Goal: Task Accomplishment & Management: Manage account settings

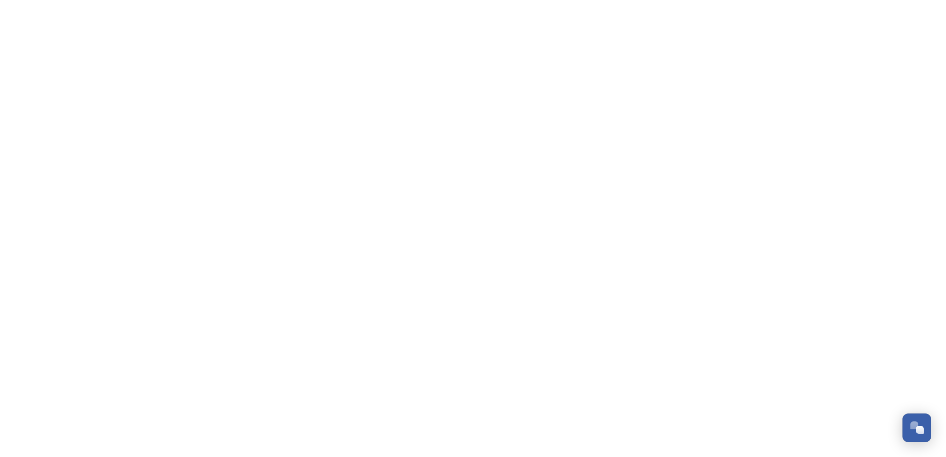
scroll to position [461, 0]
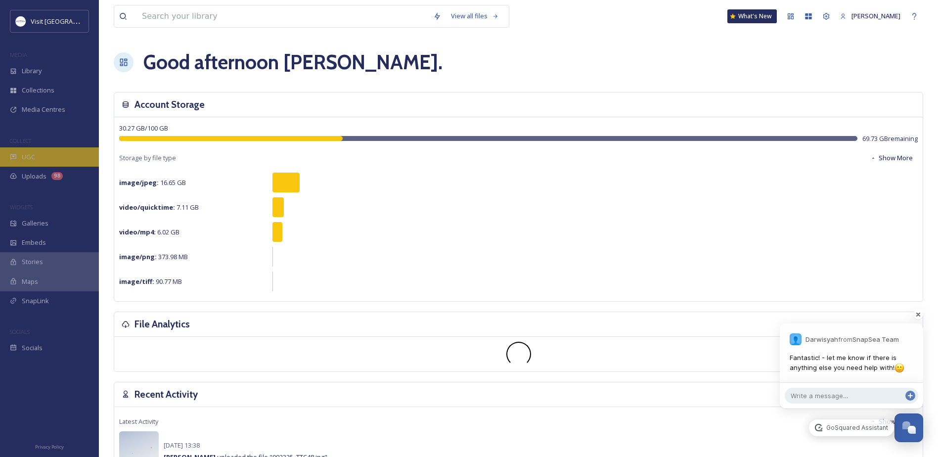
click at [30, 160] on span "UGC" at bounding box center [28, 156] width 13 height 9
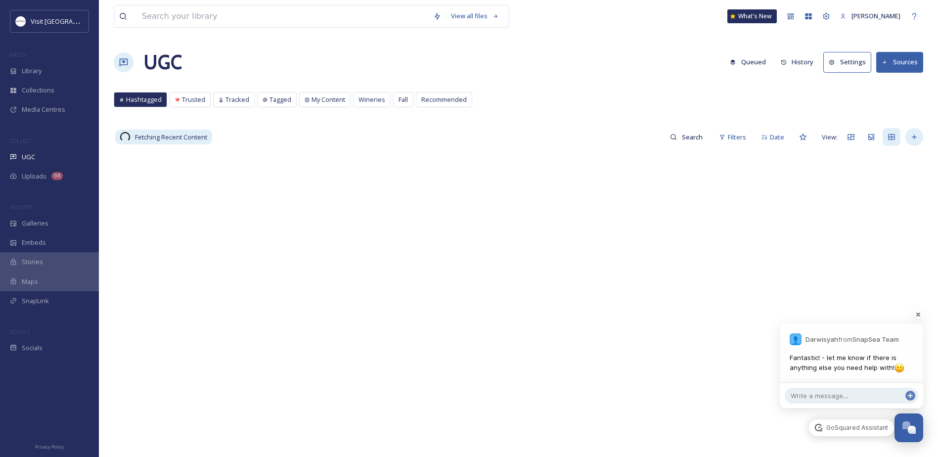
click at [918, 129] on div at bounding box center [915, 137] width 18 height 18
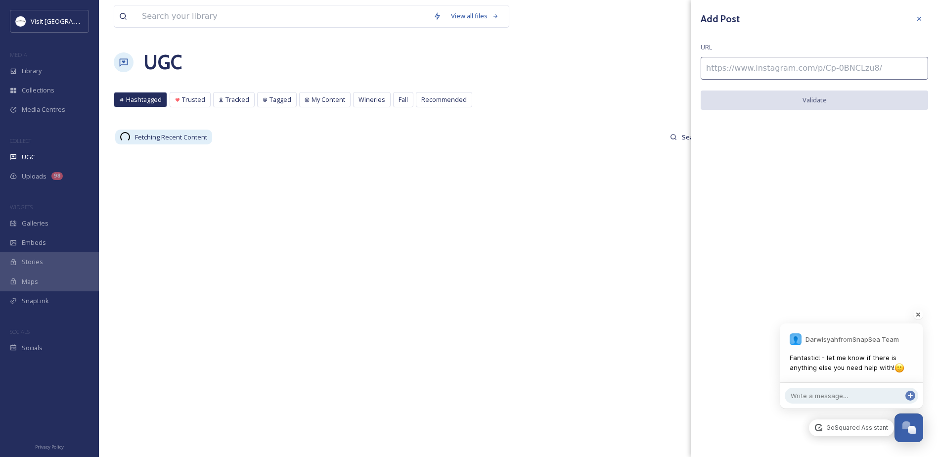
click at [807, 64] on input at bounding box center [815, 68] width 228 height 23
paste input "[URL][DOMAIN_NAME]"
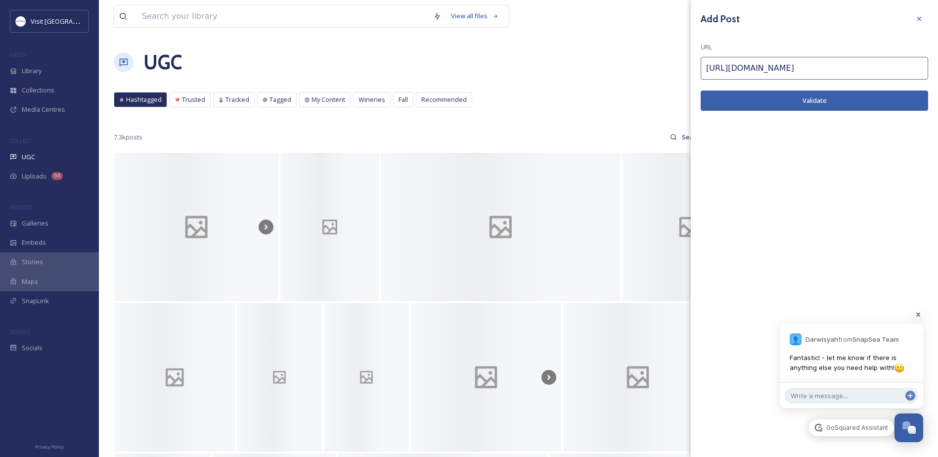
type input "[URL][DOMAIN_NAME]"
click at [743, 100] on button "Validate" at bounding box center [815, 101] width 228 height 20
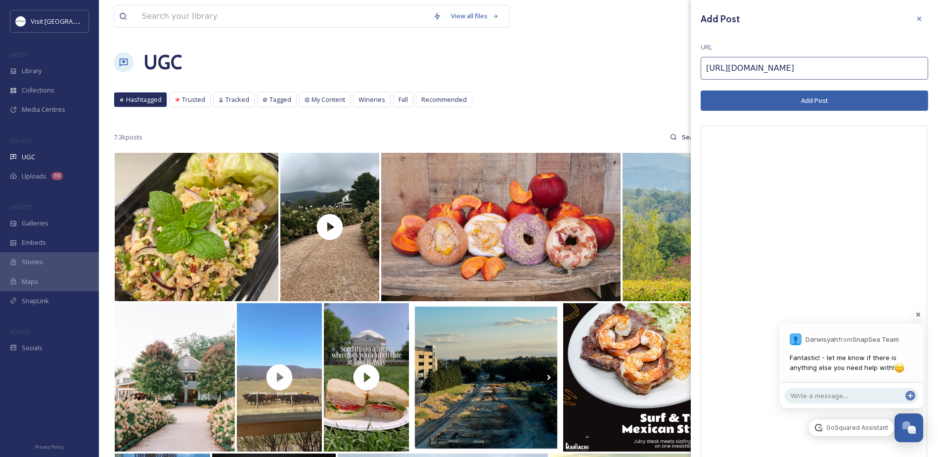
click at [801, 107] on button "Add Post" at bounding box center [815, 101] width 228 height 20
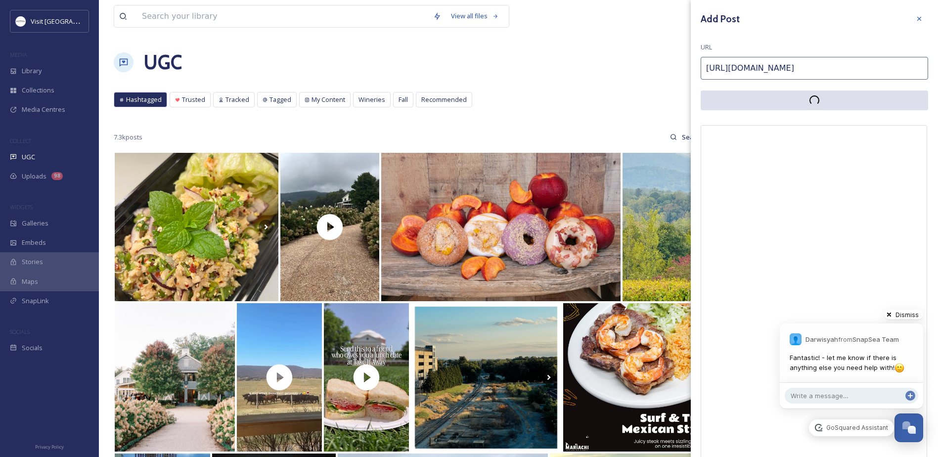
click at [914, 312] on span "Dismiss" at bounding box center [908, 314] width 29 height 7
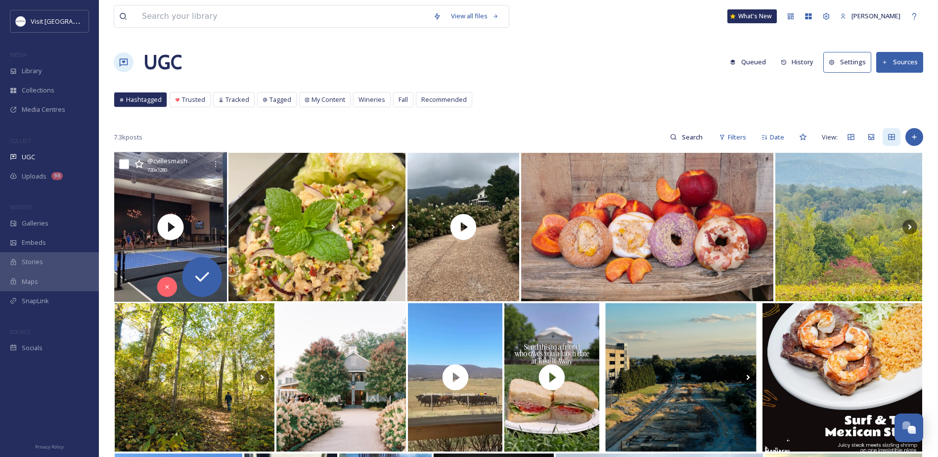
click at [176, 172] on div "@ cvillesmash 720 x 1280" at bounding box center [177, 164] width 60 height 19
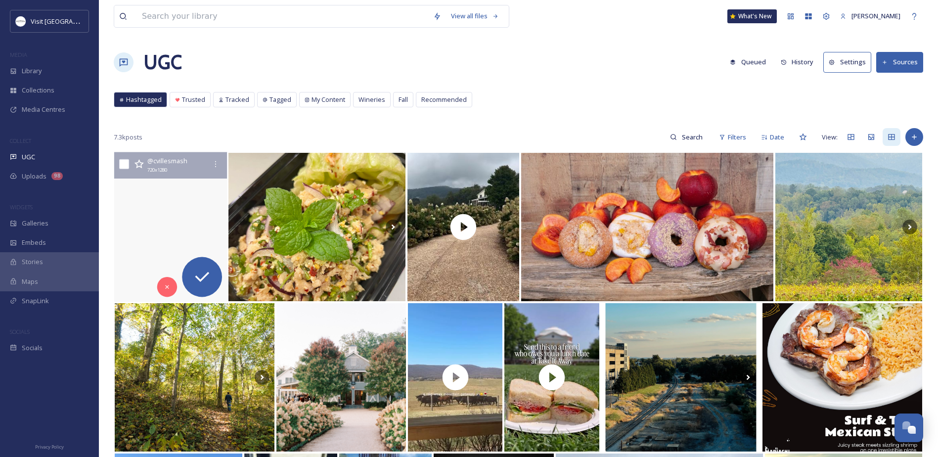
click at [130, 200] on video "High energy, big rallies, nonstop fun. Whether you’re a beginner or a pro, come…" at bounding box center [170, 227] width 113 height 150
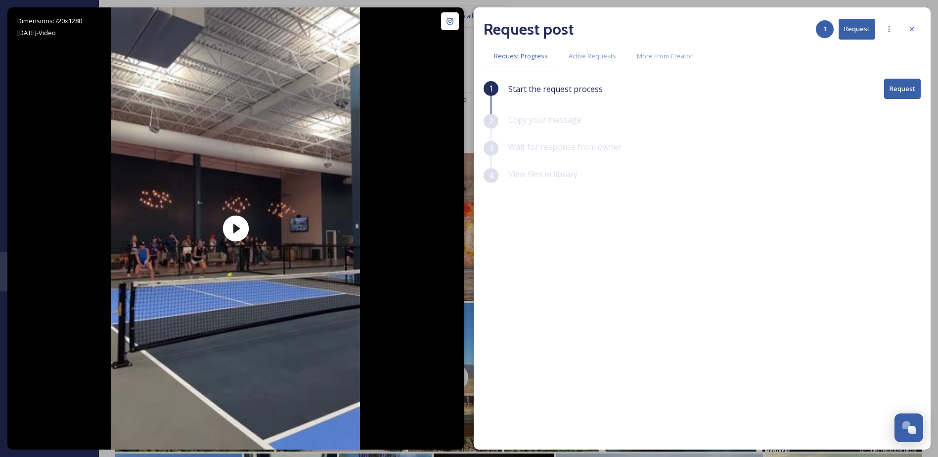
click at [917, 86] on button "Request" at bounding box center [902, 89] width 37 height 20
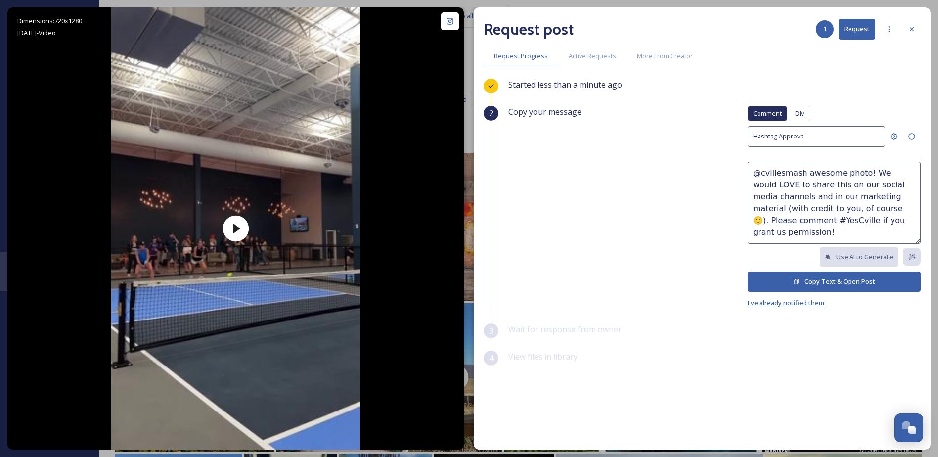
click at [787, 301] on span "I've already notified them" at bounding box center [786, 302] width 77 height 9
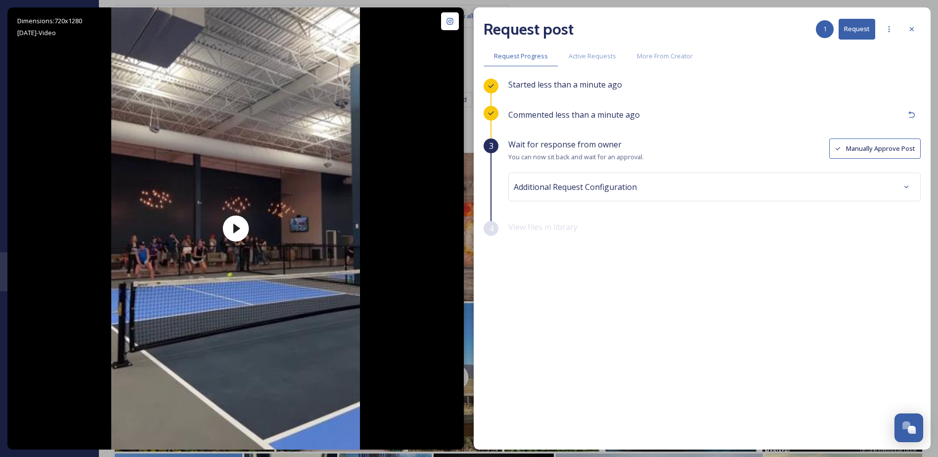
click at [862, 141] on button "Manually Approve Post" at bounding box center [876, 149] width 92 height 20
click at [673, 194] on div "Additional Request Configuration" at bounding box center [715, 187] width 402 height 18
click at [891, 186] on button "View file(s)" at bounding box center [893, 188] width 55 height 20
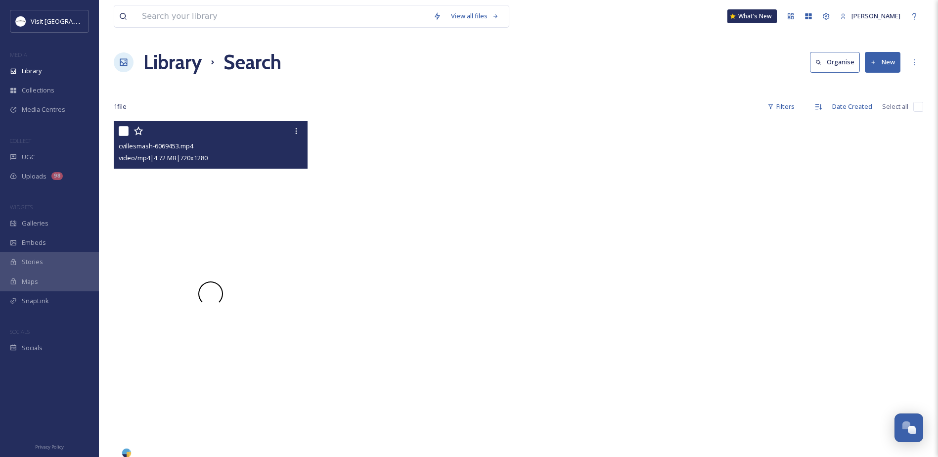
click at [224, 278] on video "cvillesmash-6069453.mp4" at bounding box center [211, 293] width 194 height 345
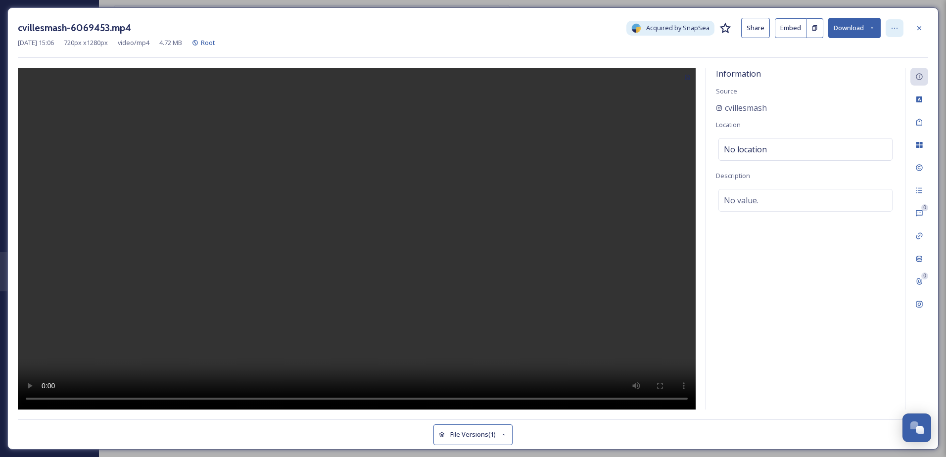
click at [893, 25] on icon at bounding box center [894, 28] width 8 height 8
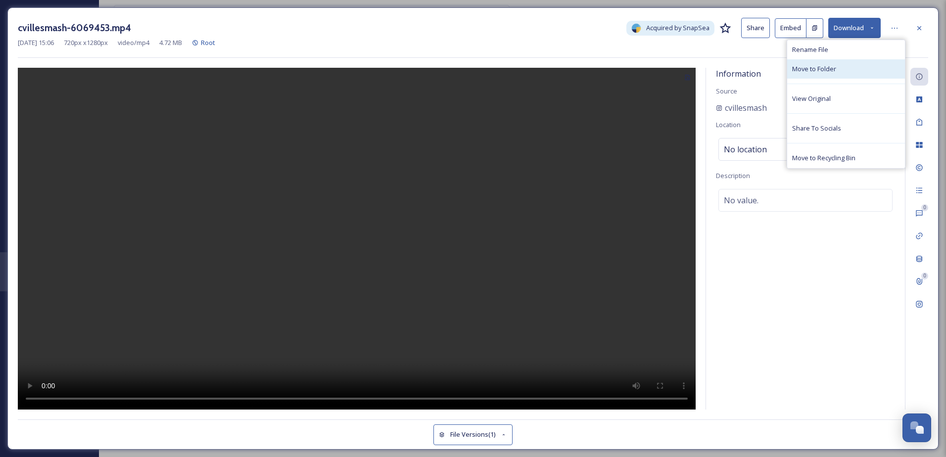
click at [820, 70] on span "Move to Folder" at bounding box center [814, 68] width 44 height 9
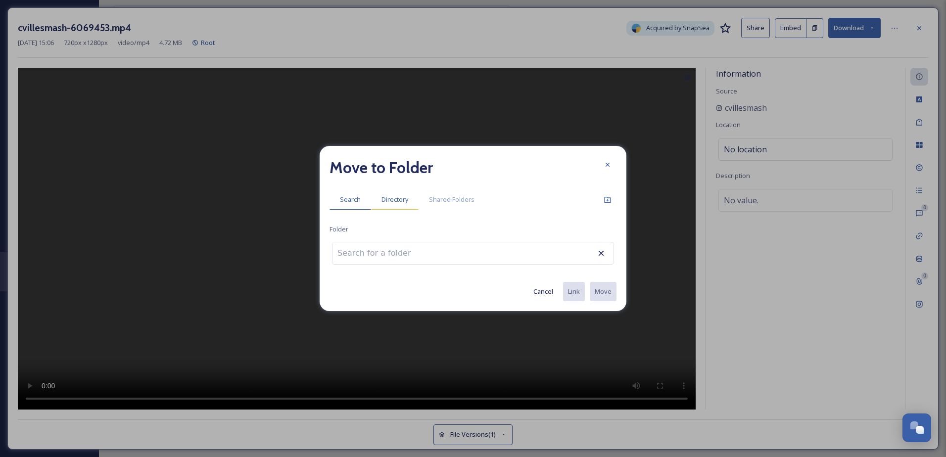
click at [387, 200] on span "Directory" at bounding box center [394, 199] width 27 height 9
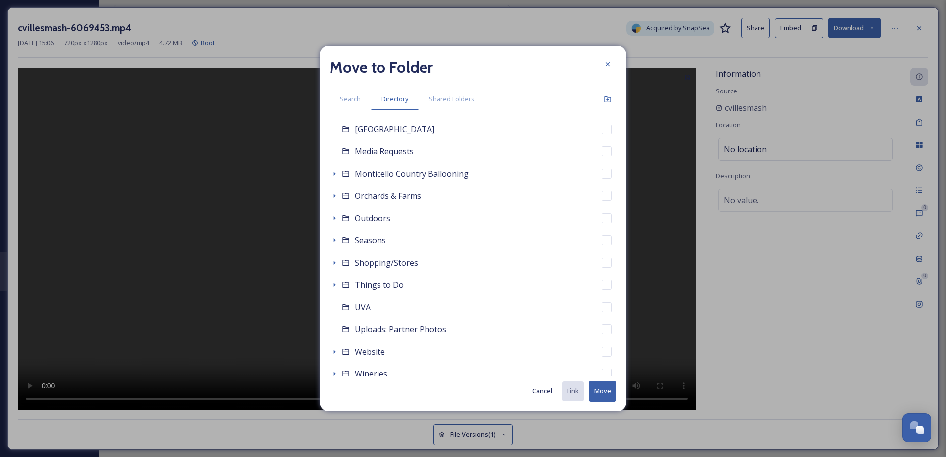
scroll to position [396, 0]
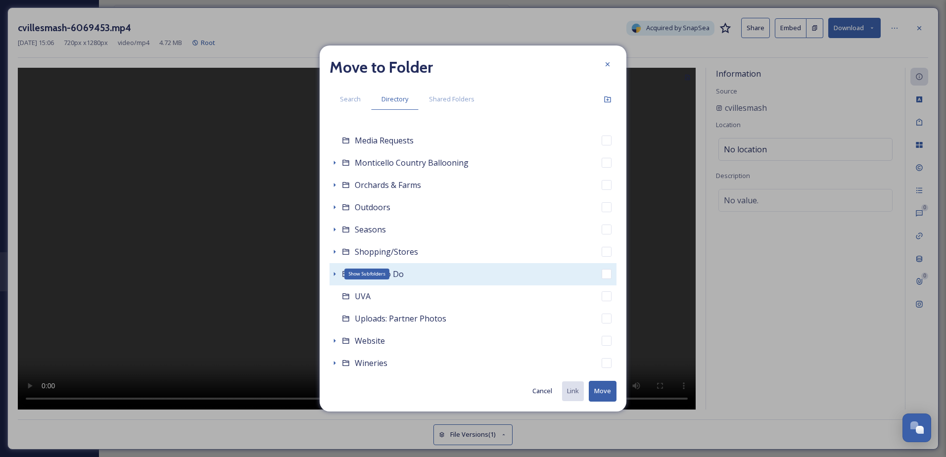
click at [333, 275] on icon at bounding box center [334, 274] width 8 height 8
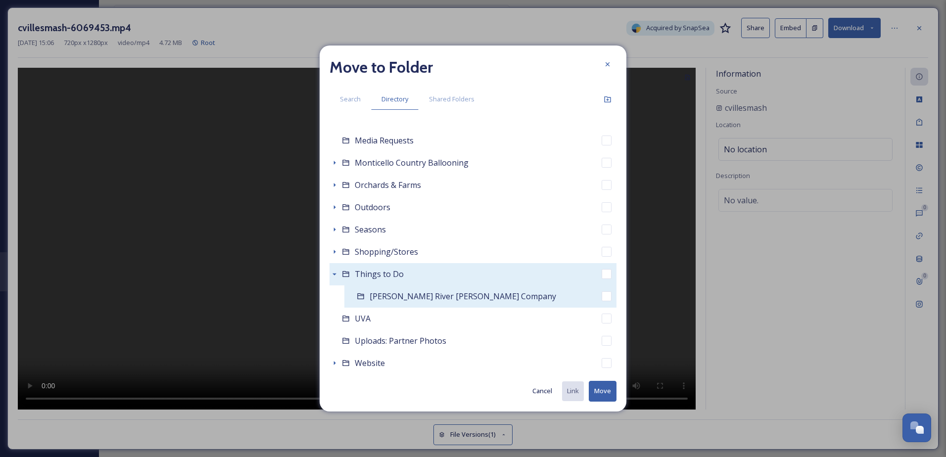
scroll to position [441, 0]
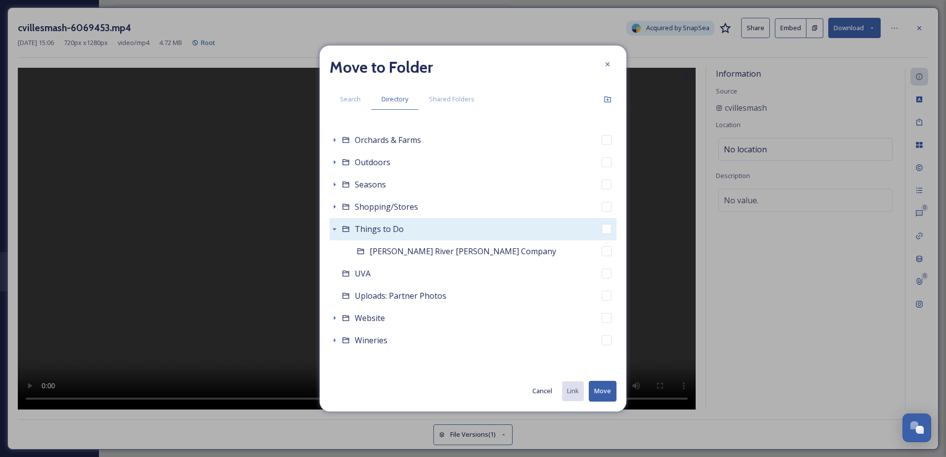
click at [383, 232] on span "Things to Do" at bounding box center [379, 229] width 49 height 11
checkbox input "false"
checkbox input "true"
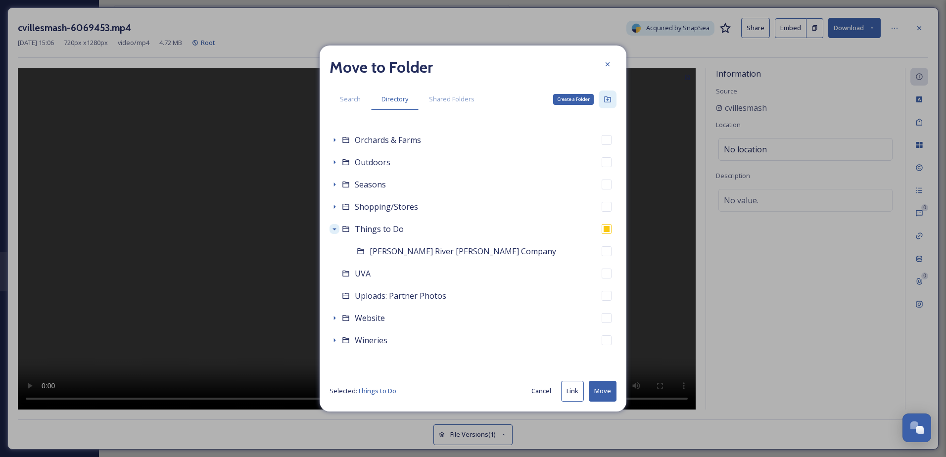
click at [605, 102] on icon at bounding box center [607, 99] width 6 height 6
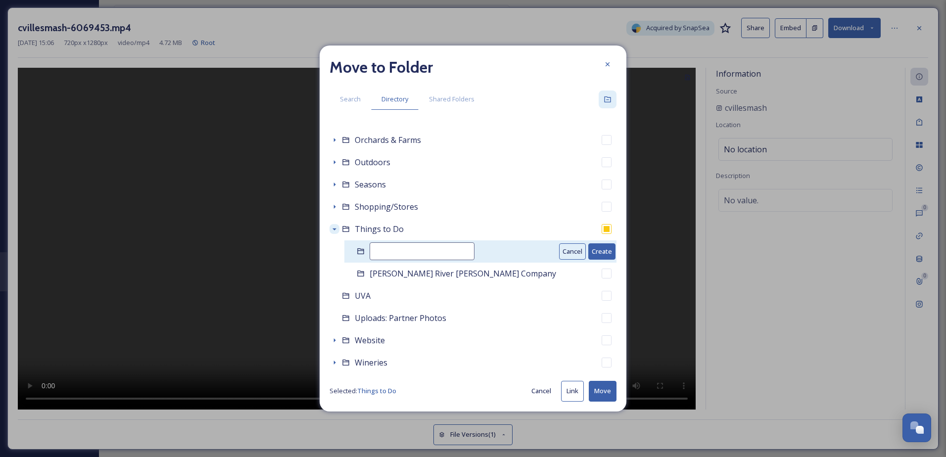
click at [408, 252] on input at bounding box center [422, 251] width 105 height 18
type input "CvilleSmash Pickleball"
click at [594, 249] on button "Create" at bounding box center [601, 251] width 27 height 16
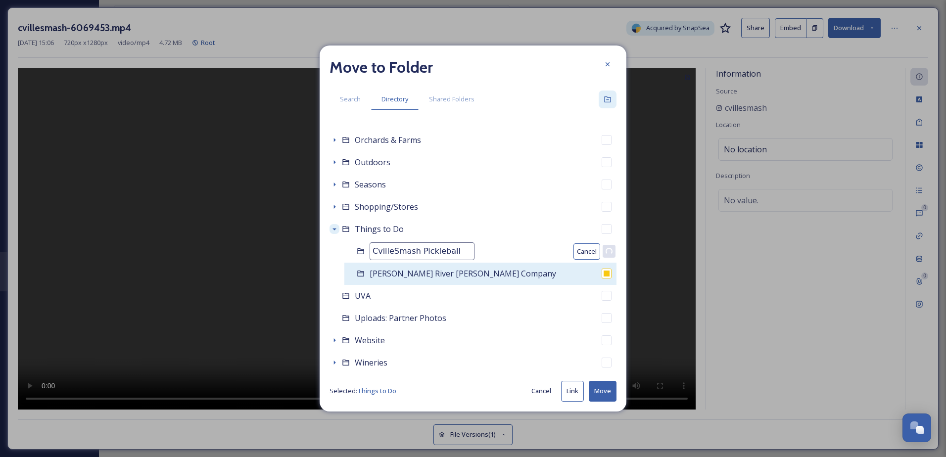
checkbox input "false"
checkbox input "true"
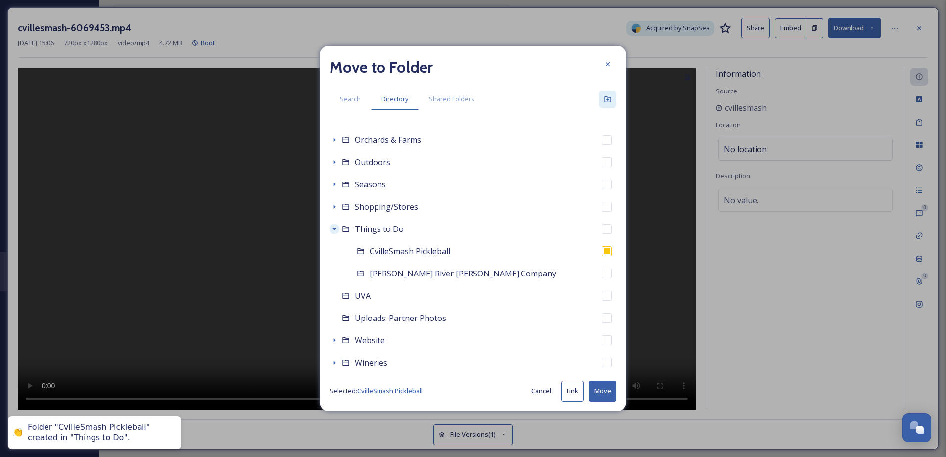
click at [596, 391] on button "Move" at bounding box center [603, 391] width 28 height 20
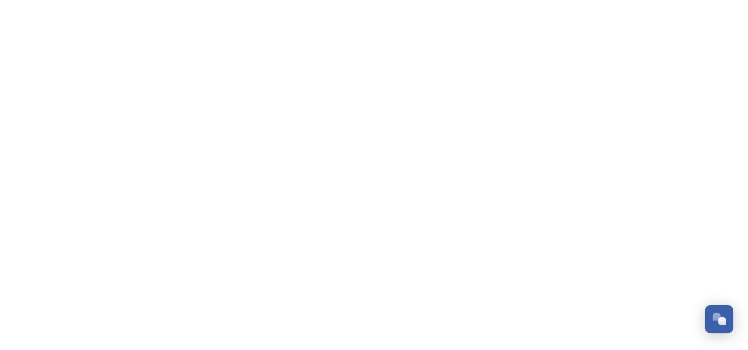
scroll to position [505, 0]
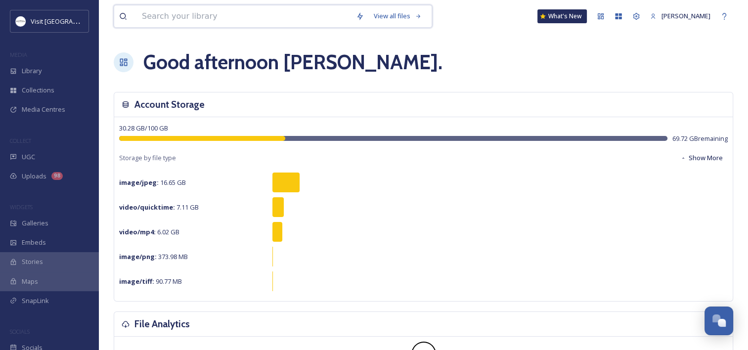
click at [181, 24] on input at bounding box center [244, 16] width 214 height 22
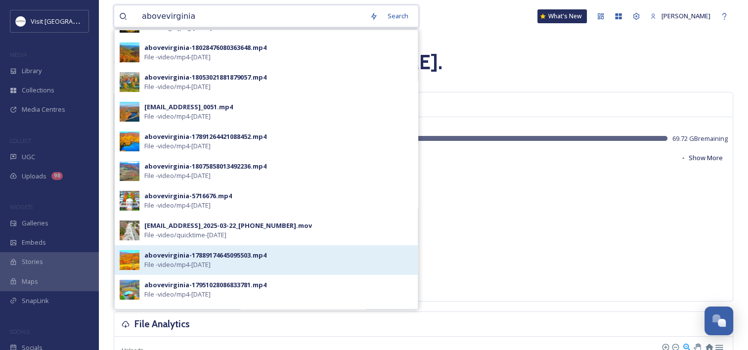
scroll to position [224, 0]
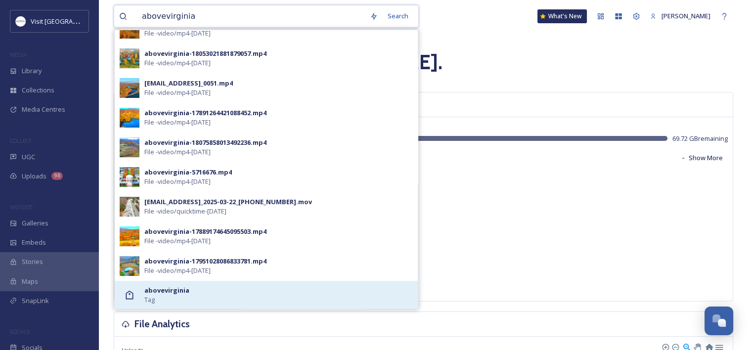
type input "abovevirginia"
click at [231, 291] on div "abovevirginia Tag" at bounding box center [278, 295] width 269 height 19
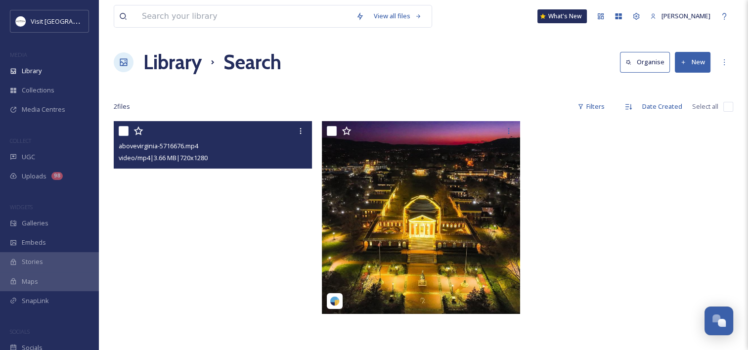
click at [222, 186] on video "abovevirginia-5716676.mp4" at bounding box center [213, 297] width 198 height 353
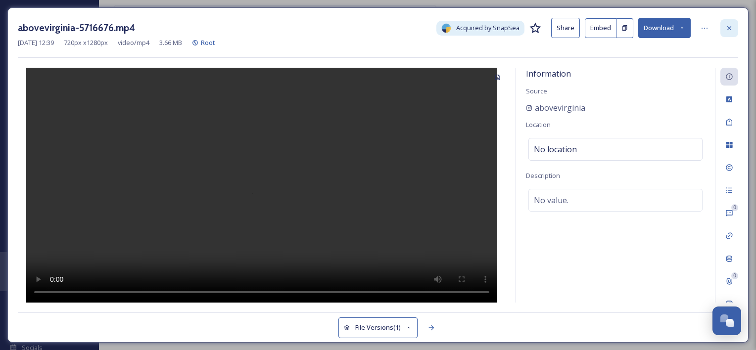
click at [734, 26] on div at bounding box center [729, 28] width 18 height 18
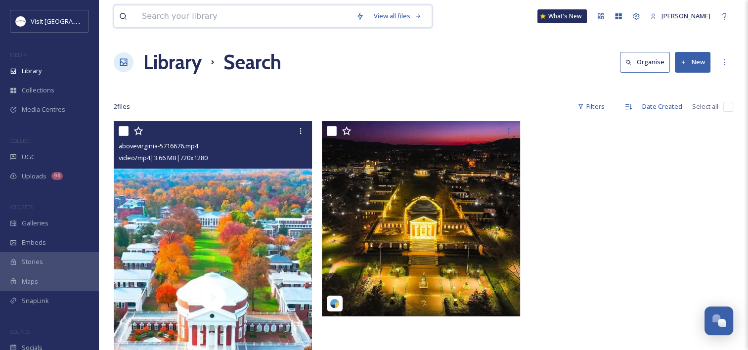
click at [185, 11] on input at bounding box center [244, 16] width 214 height 22
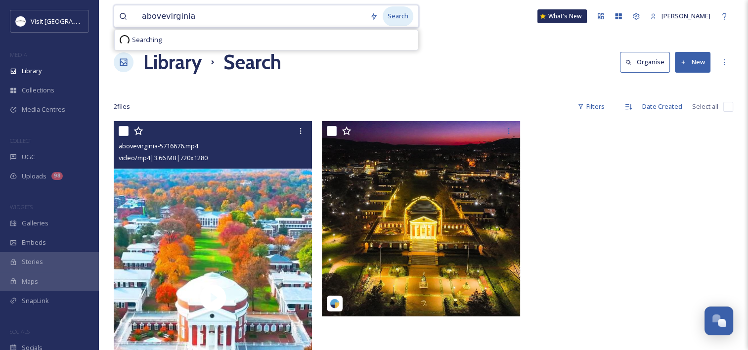
type input "abovevirginia"
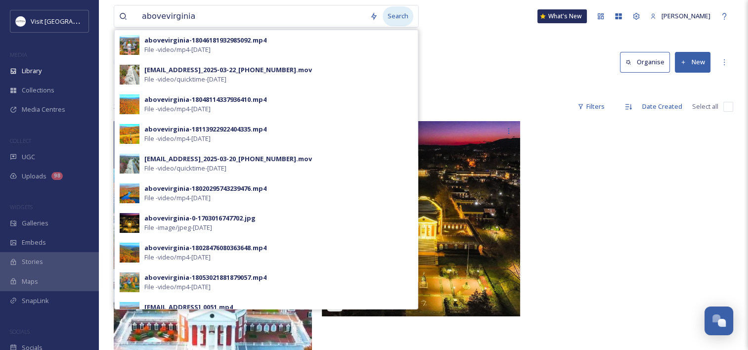
click at [389, 16] on div "Search" at bounding box center [398, 15] width 31 height 19
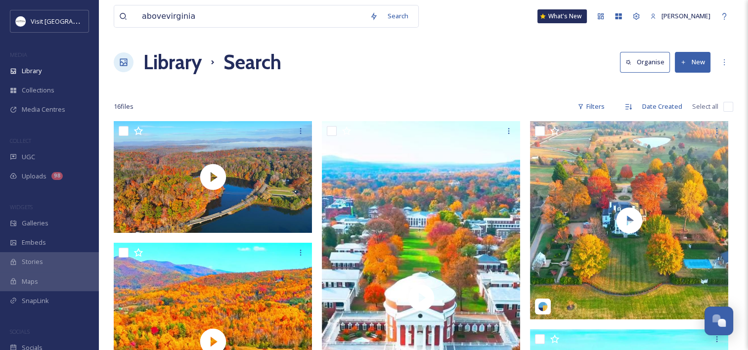
drag, startPoint x: 478, startPoint y: 63, endPoint x: 471, endPoint y: 64, distance: 6.9
click at [478, 63] on div "Library Search Organise New" at bounding box center [424, 62] width 620 height 30
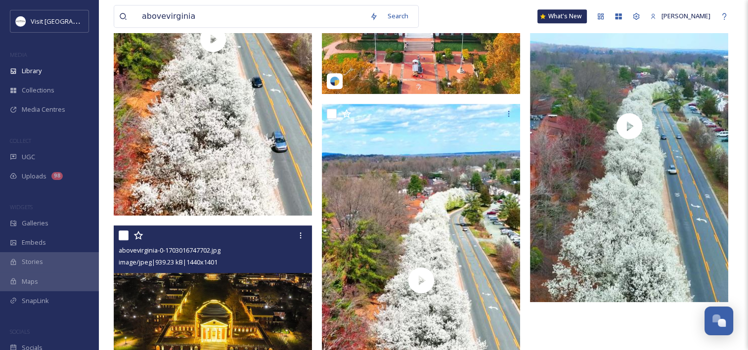
scroll to position [1127, 0]
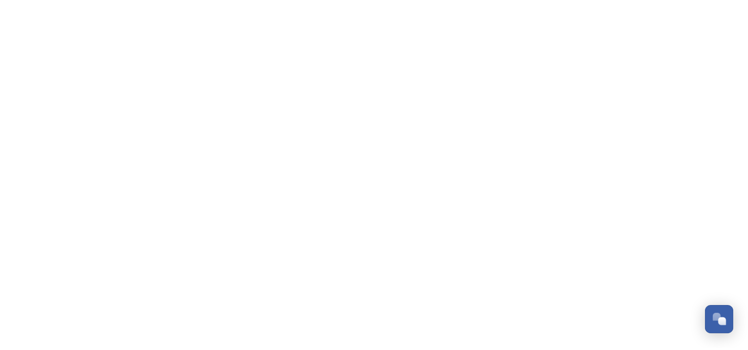
scroll to position [505, 0]
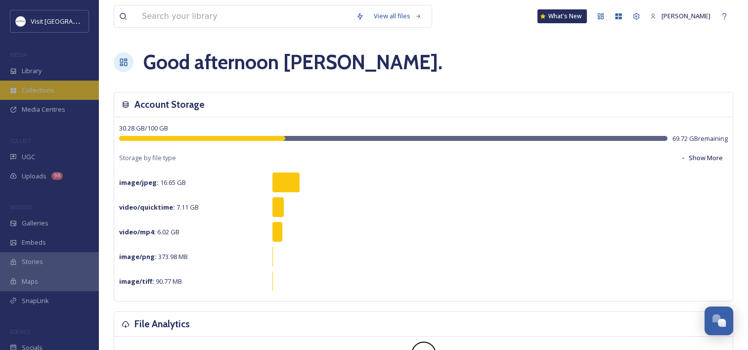
click at [61, 93] on div "Collections" at bounding box center [49, 90] width 99 height 19
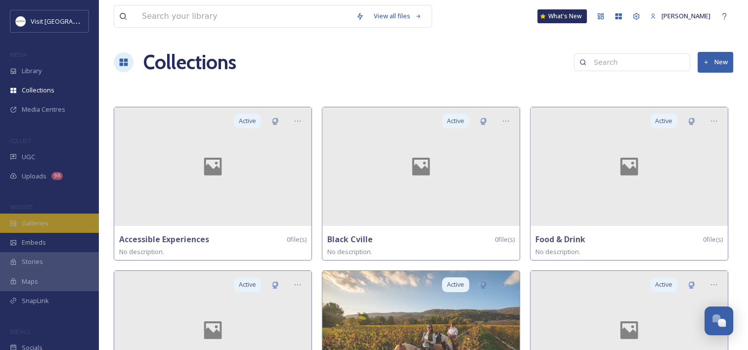
click at [43, 222] on span "Galleries" at bounding box center [35, 223] width 27 height 9
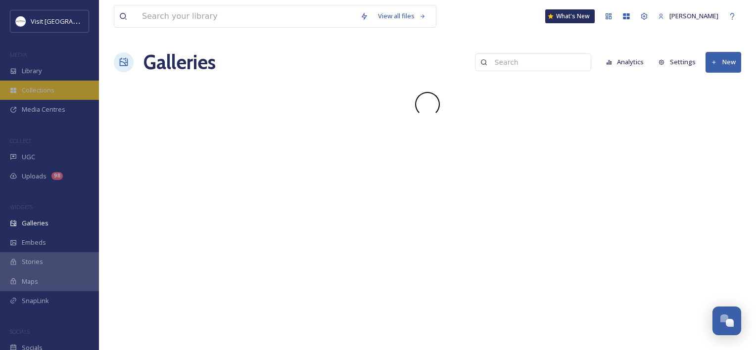
click at [46, 86] on span "Collections" at bounding box center [38, 90] width 33 height 9
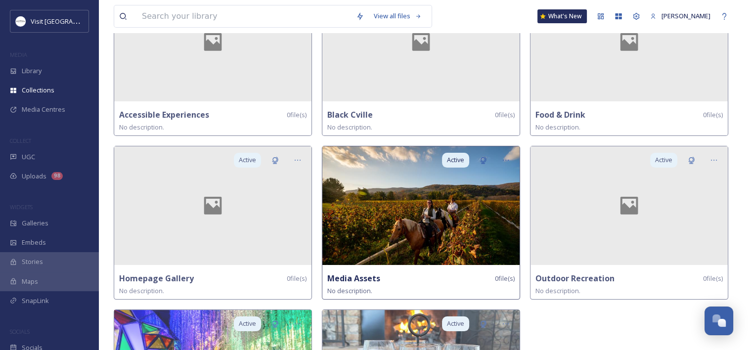
scroll to position [198, 0]
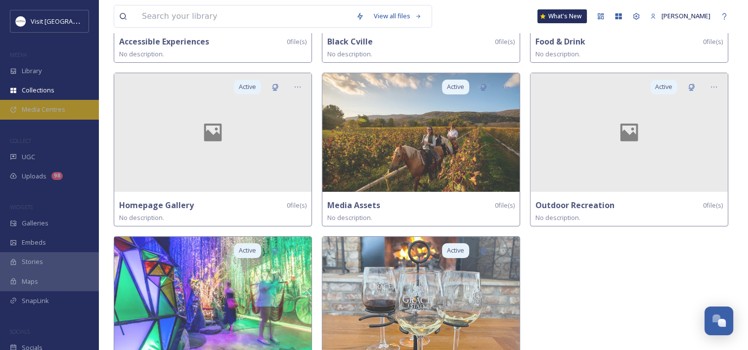
click at [61, 104] on div "Media Centres" at bounding box center [49, 109] width 99 height 19
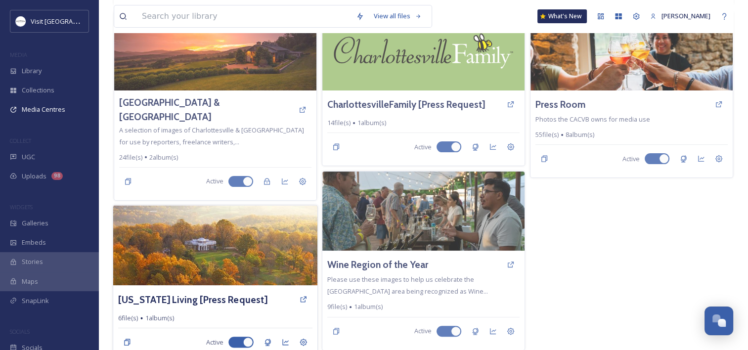
scroll to position [265, 0]
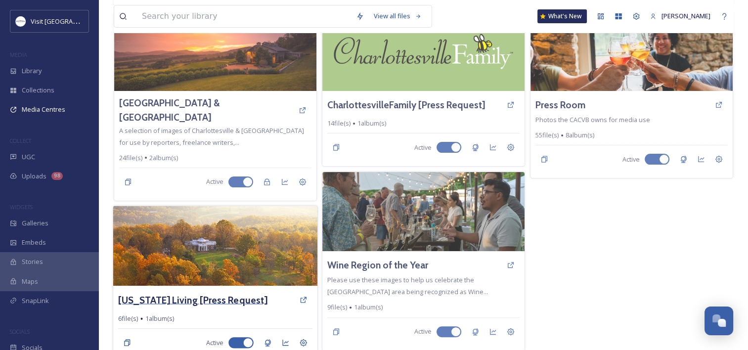
click at [174, 293] on h3 "[US_STATE] Living [Press Request]" at bounding box center [192, 300] width 149 height 14
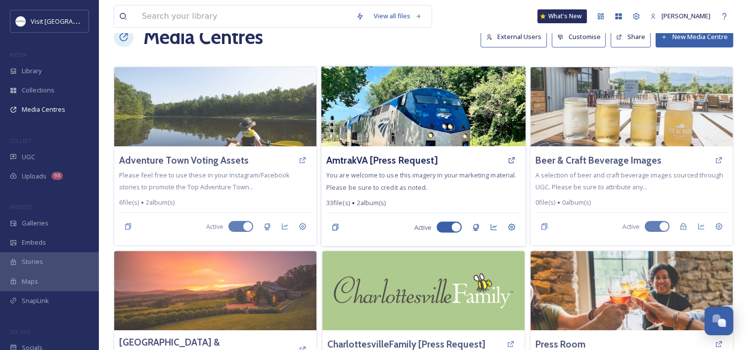
scroll to position [49, 0]
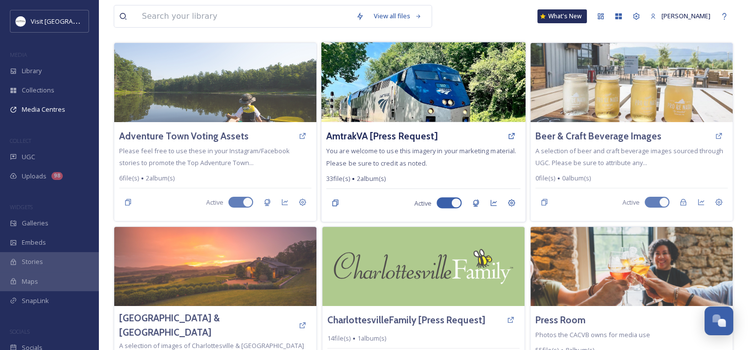
click at [378, 128] on div "AmtrakVA [Press Request]" at bounding box center [423, 136] width 194 height 18
click at [379, 133] on h3 "AmtrakVA [Press Request]" at bounding box center [381, 136] width 111 height 14
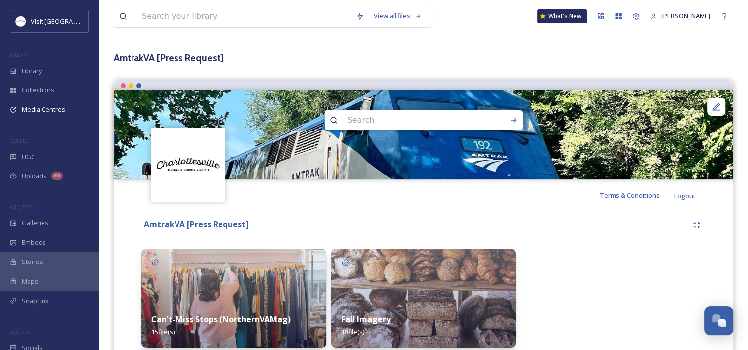
scroll to position [78, 0]
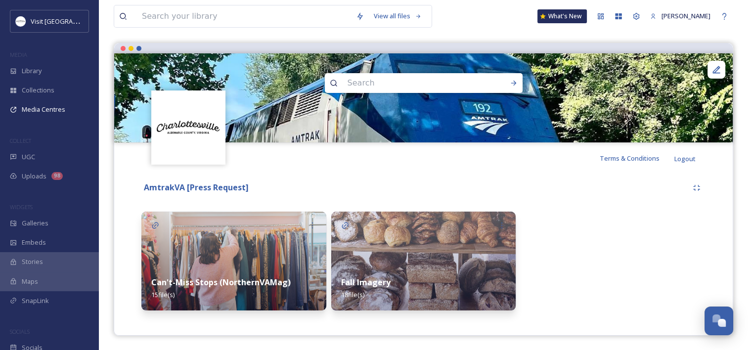
click at [357, 276] on div "Fall Imagery 18 file(s)" at bounding box center [423, 289] width 185 height 44
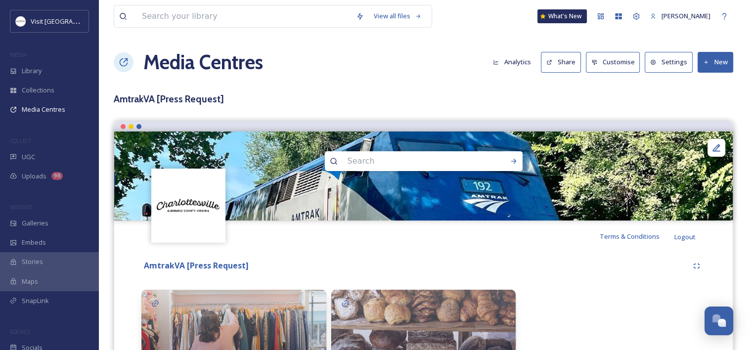
click at [419, 64] on div "Media Centres Analytics Share Customise Settings New" at bounding box center [424, 62] width 620 height 30
click at [161, 56] on h1 "Media Centres" at bounding box center [203, 62] width 120 height 30
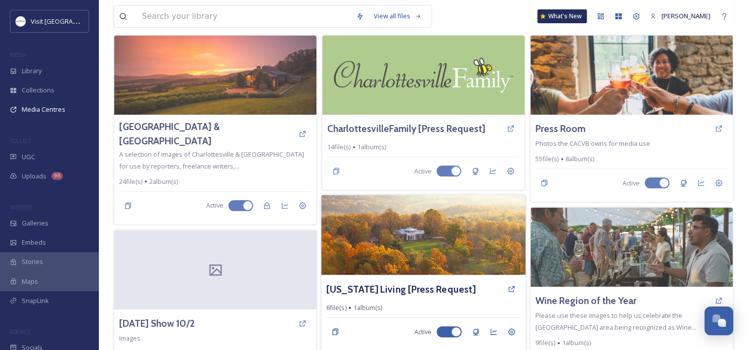
scroll to position [276, 0]
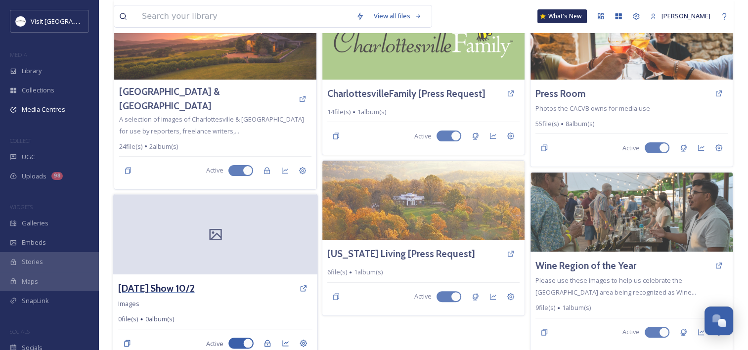
click at [148, 281] on h3 "Today Show 10/2" at bounding box center [156, 288] width 77 height 14
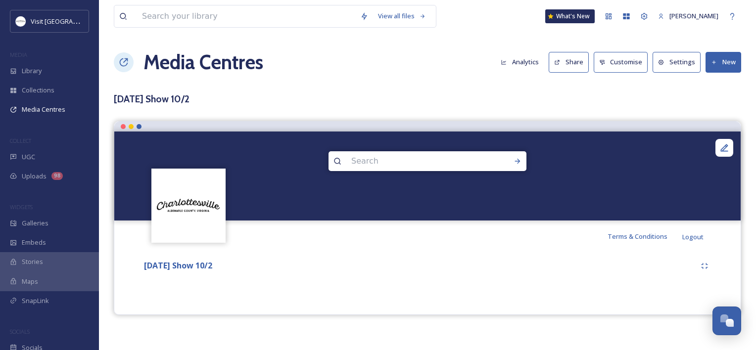
click at [673, 59] on button "Settings" at bounding box center [676, 62] width 48 height 20
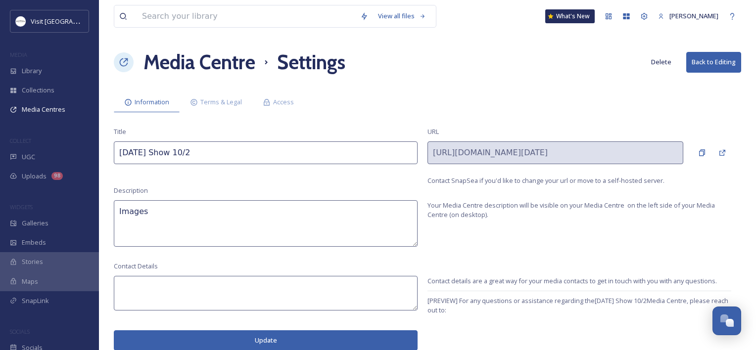
click at [660, 66] on button "Delete" at bounding box center [661, 61] width 30 height 19
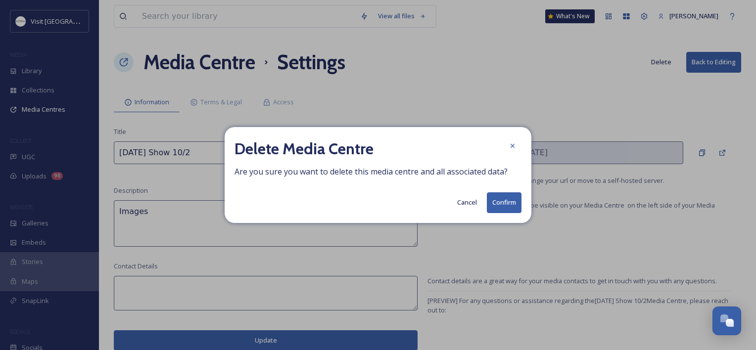
click at [474, 204] on button "Cancel" at bounding box center [467, 202] width 30 height 19
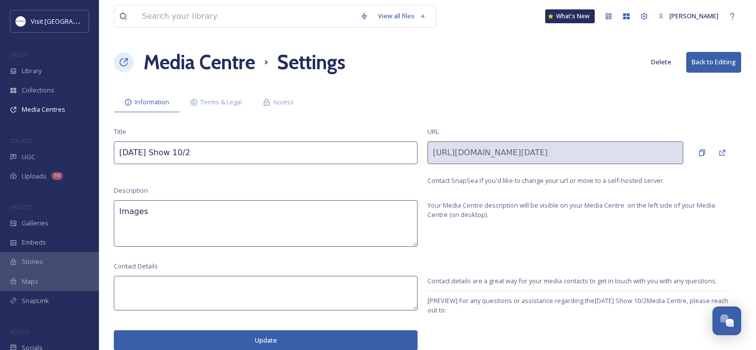
click at [710, 64] on button "Back to Editing" at bounding box center [713, 62] width 55 height 20
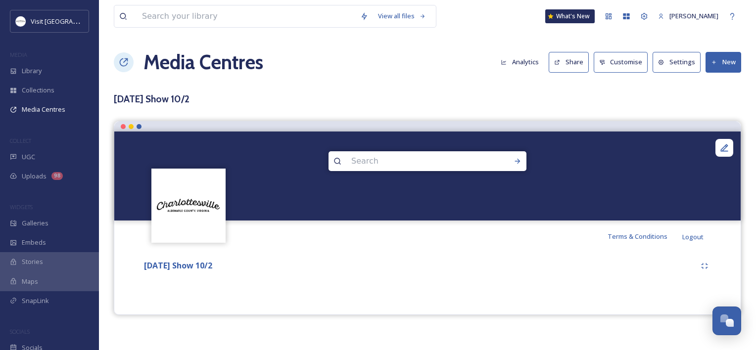
click at [714, 61] on icon at bounding box center [713, 61] width 3 height 3
click at [720, 84] on span "Add Files" at bounding box center [716, 85] width 27 height 9
click at [719, 82] on span "Add Files" at bounding box center [716, 85] width 27 height 9
click at [342, 90] on div "View all files What's New Sabrina Combs Media Centres Analytics Share Customise…" at bounding box center [427, 175] width 657 height 350
click at [20, 72] on div "Library" at bounding box center [49, 70] width 99 height 19
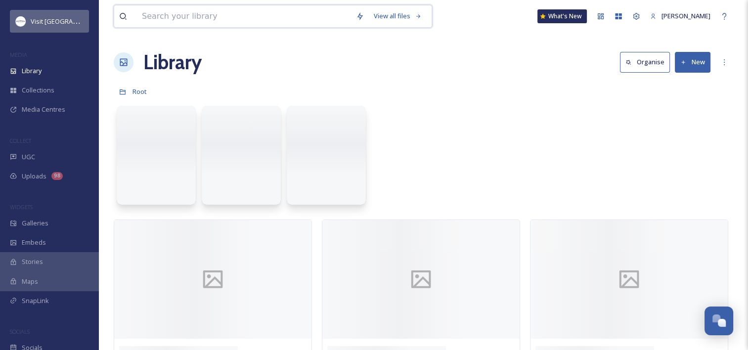
click at [153, 16] on input at bounding box center [244, 16] width 214 height 22
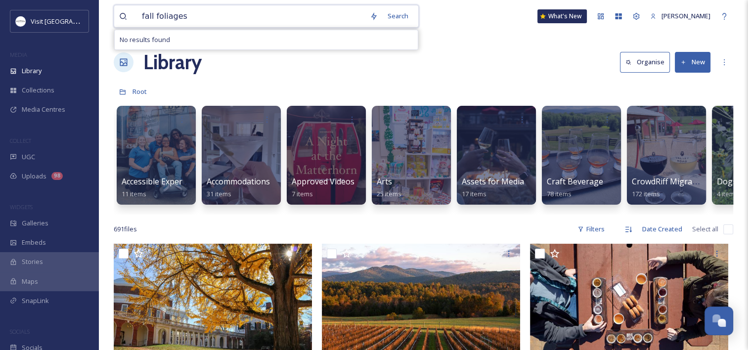
click at [185, 16] on input "fall foliages" at bounding box center [251, 16] width 228 height 22
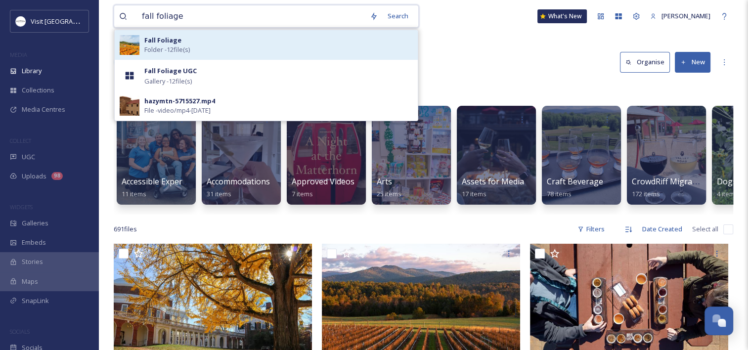
type input "fall foliage"
click at [163, 40] on strong "Fall Foliage" at bounding box center [162, 40] width 37 height 9
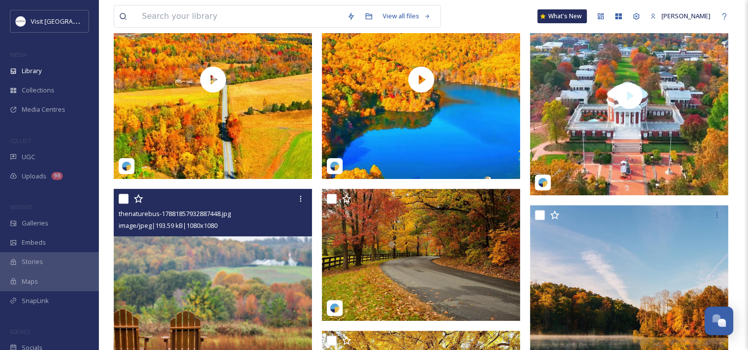
scroll to position [99, 0]
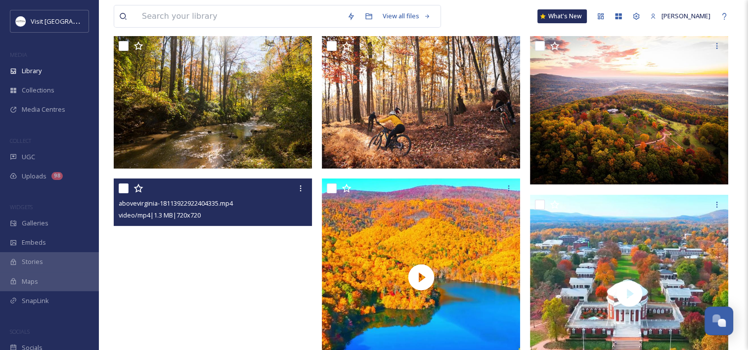
click at [209, 259] on video "abovevirginia-18113922922404335.mp4" at bounding box center [213, 278] width 198 height 198
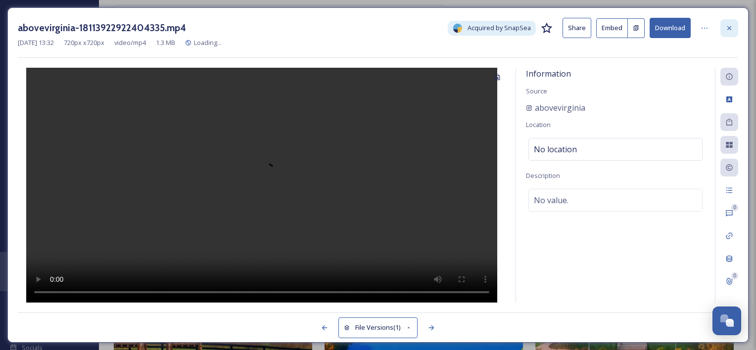
click at [726, 33] on div at bounding box center [729, 28] width 18 height 18
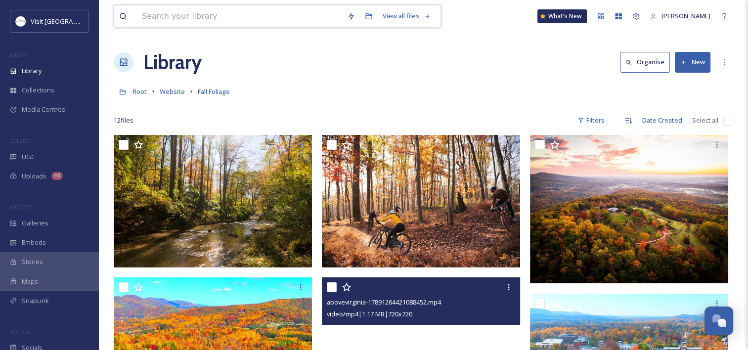
drag, startPoint x: 181, startPoint y: 19, endPoint x: 179, endPoint y: 25, distance: 6.4
click at [182, 19] on input at bounding box center [239, 16] width 205 height 22
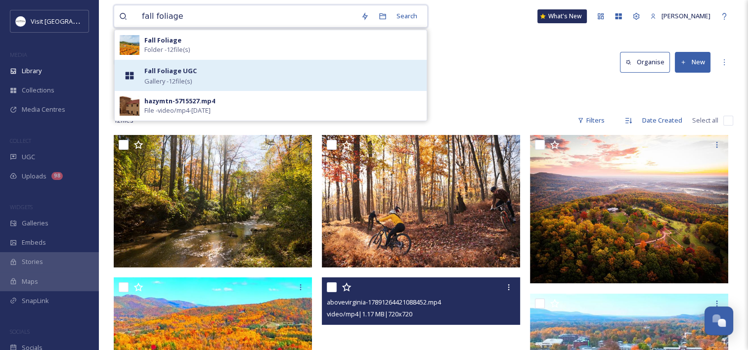
type input "fall foliage"
click at [194, 68] on strong "Fall Foliage UGC" at bounding box center [170, 70] width 52 height 9
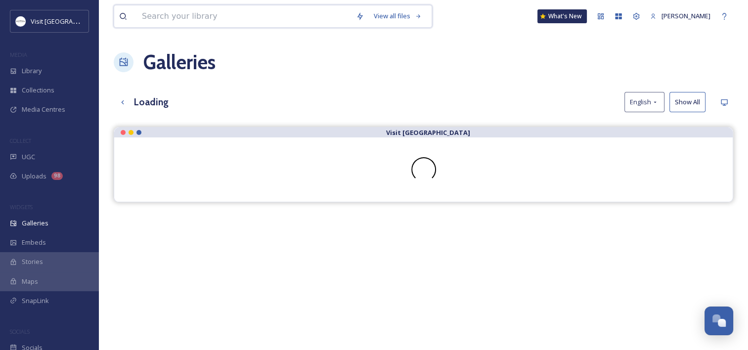
click at [166, 20] on input at bounding box center [244, 16] width 214 height 22
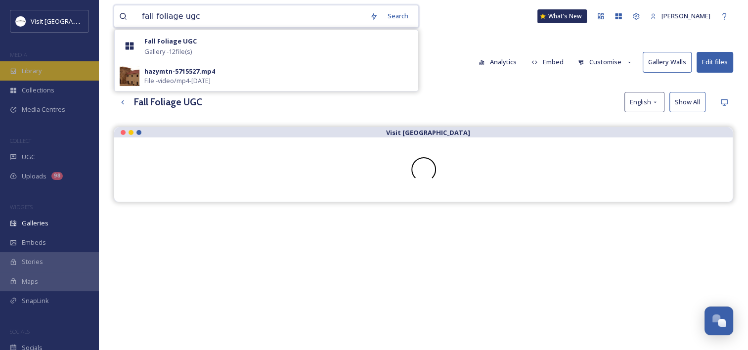
type input "fall foliage ugc"
click at [61, 61] on div "Library" at bounding box center [49, 70] width 99 height 19
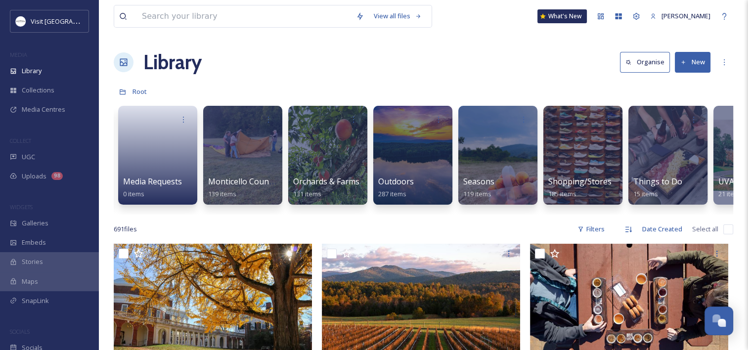
scroll to position [0, 1450]
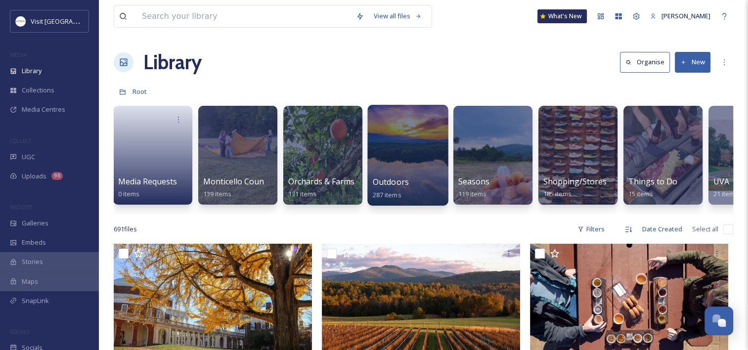
click at [392, 181] on span "Outdoors" at bounding box center [391, 182] width 36 height 11
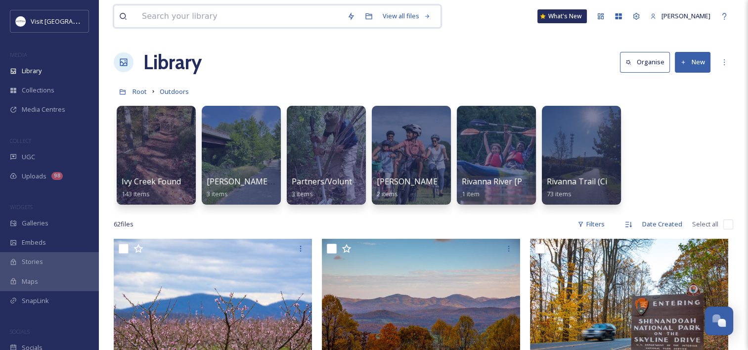
click at [186, 15] on input at bounding box center [239, 16] width 205 height 22
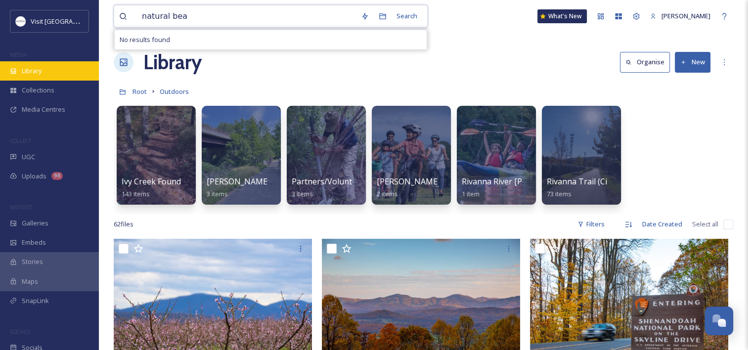
type input "natural bea"
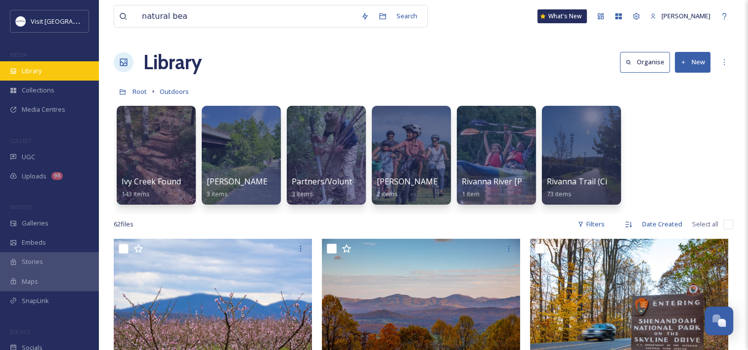
click at [63, 67] on div "Library" at bounding box center [49, 70] width 99 height 19
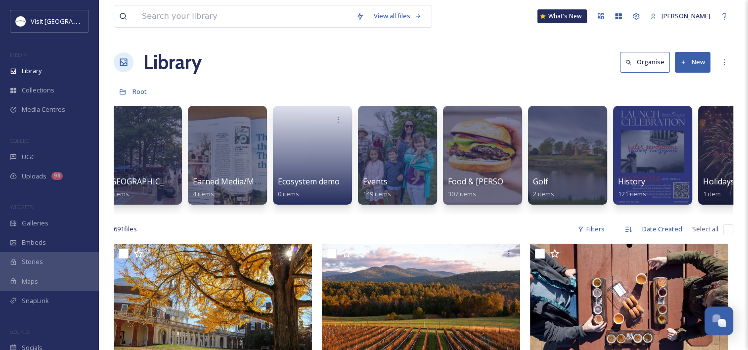
scroll to position [0, 714]
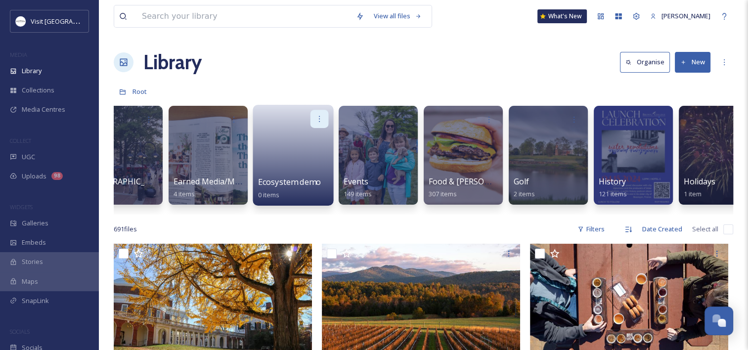
click at [321, 120] on icon at bounding box center [320, 119] width 8 height 8
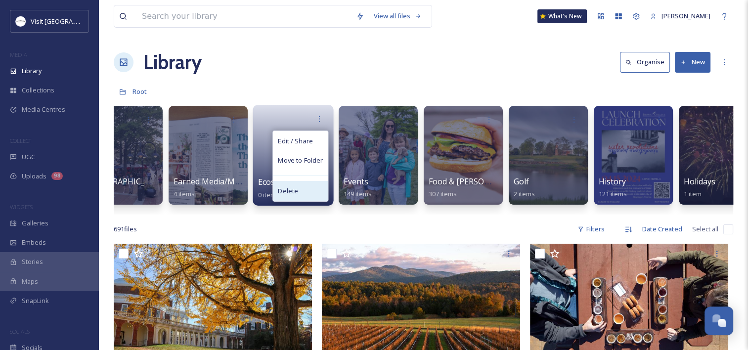
click at [284, 189] on span "Delete" at bounding box center [288, 191] width 20 height 10
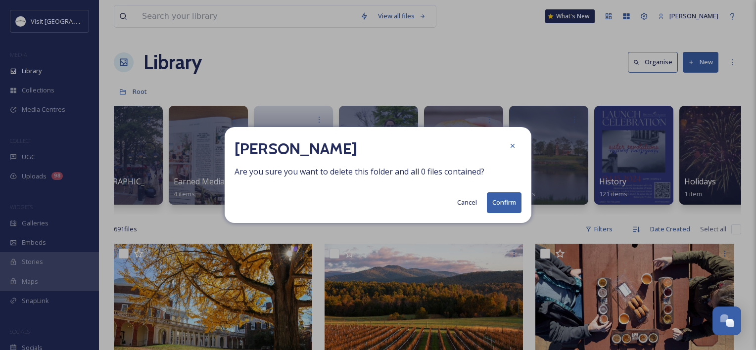
click at [507, 201] on button "Confirm" at bounding box center [504, 202] width 35 height 20
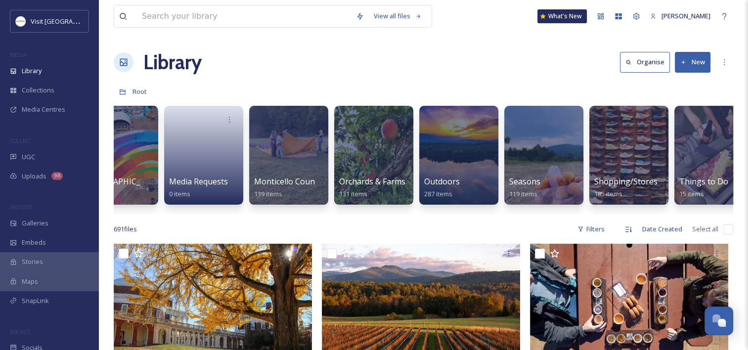
scroll to position [0, 1336]
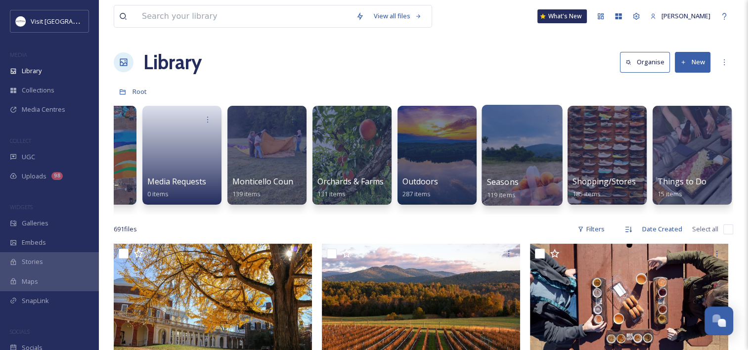
click at [509, 180] on span "Seasons" at bounding box center [503, 182] width 32 height 11
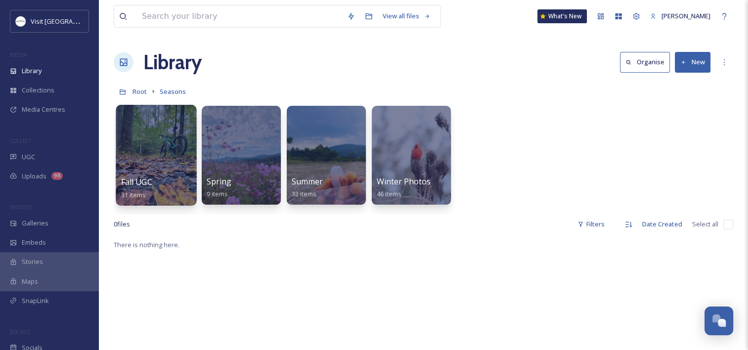
click at [145, 180] on span "Fall UGC" at bounding box center [136, 182] width 31 height 11
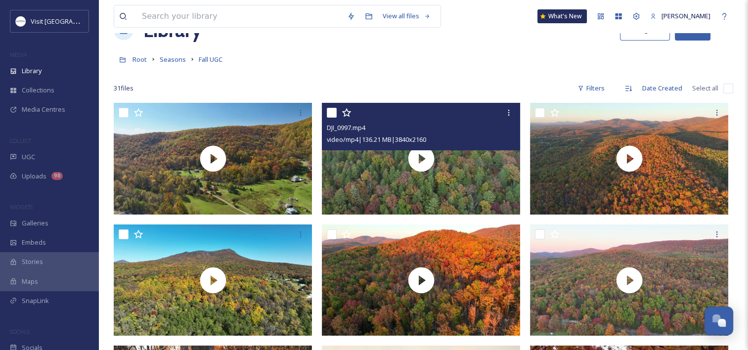
scroll to position [49, 0]
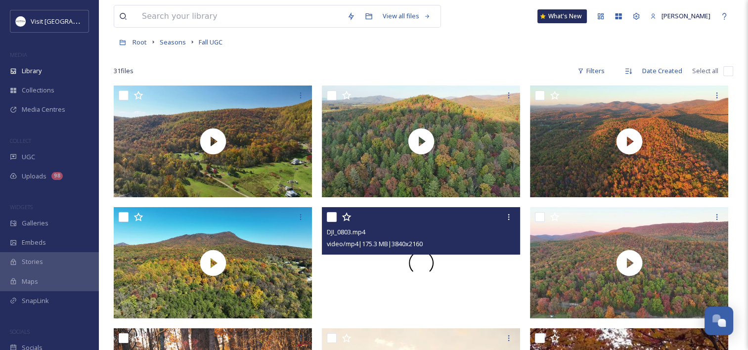
click at [372, 278] on div at bounding box center [421, 263] width 198 height 112
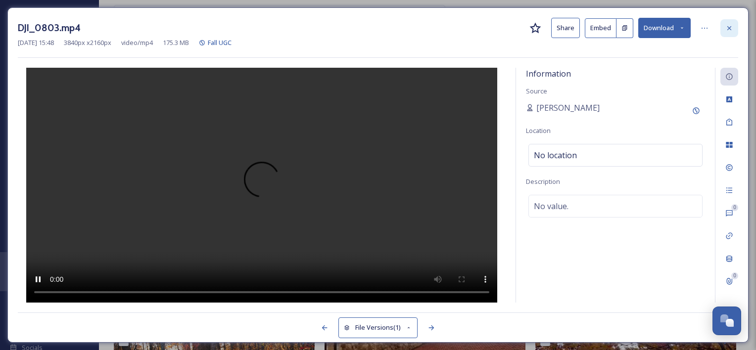
click at [731, 24] on icon at bounding box center [729, 28] width 8 height 8
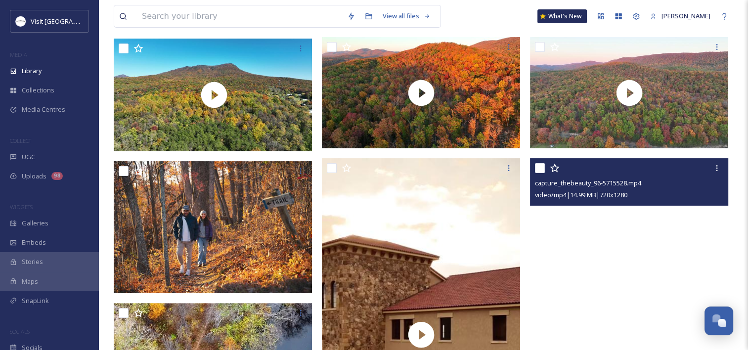
scroll to position [346, 0]
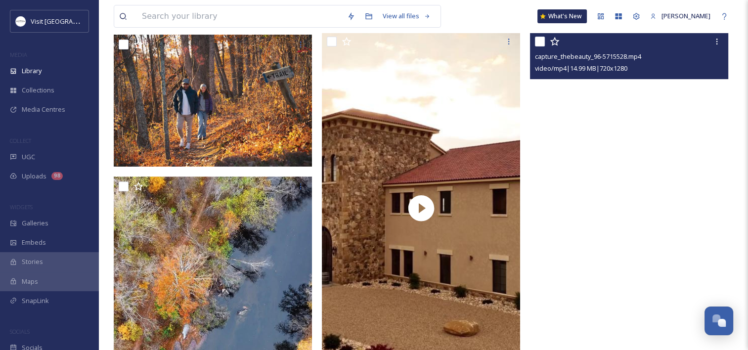
click at [582, 178] on video "capture_thebeauty_96-5715528.mp4" at bounding box center [629, 208] width 198 height 353
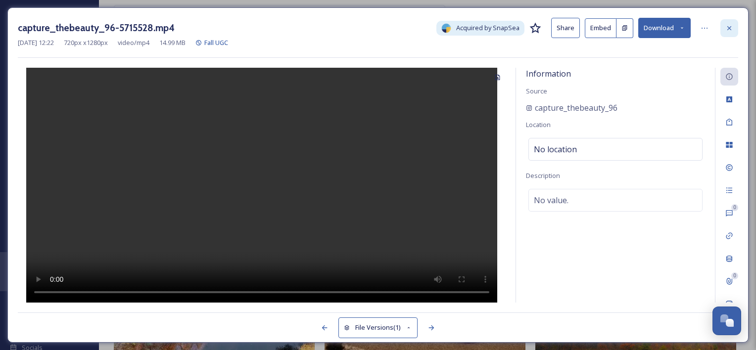
click at [728, 27] on icon at bounding box center [729, 28] width 4 height 4
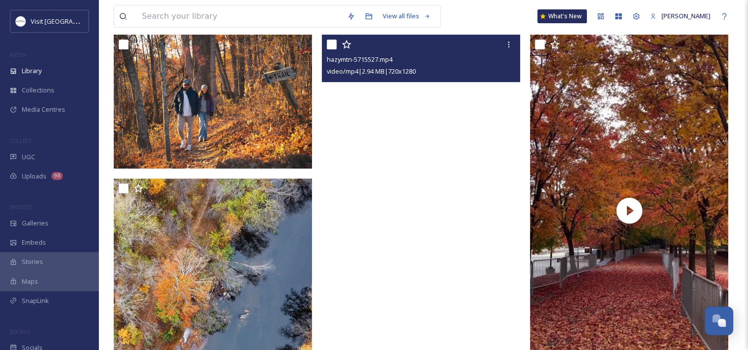
click at [452, 171] on video "hazymtn-5715527.mp4" at bounding box center [421, 211] width 198 height 353
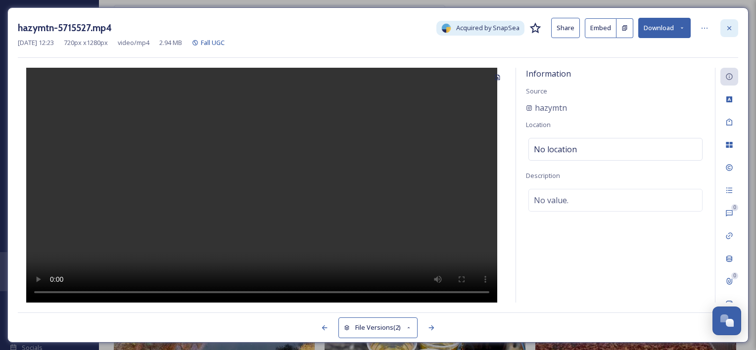
click at [732, 30] on icon at bounding box center [729, 28] width 8 height 8
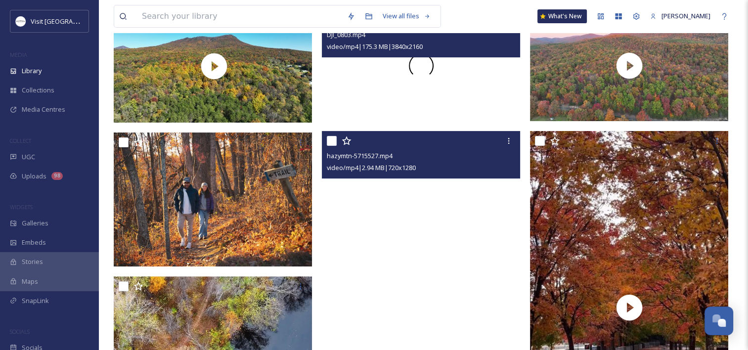
scroll to position [247, 0]
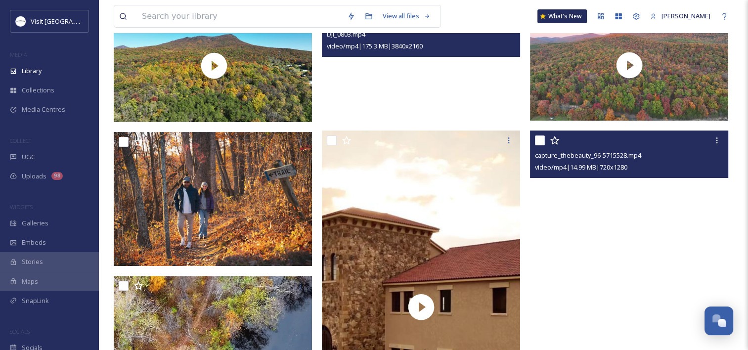
click at [628, 226] on video "capture_thebeauty_96-5715528.mp4" at bounding box center [629, 307] width 198 height 353
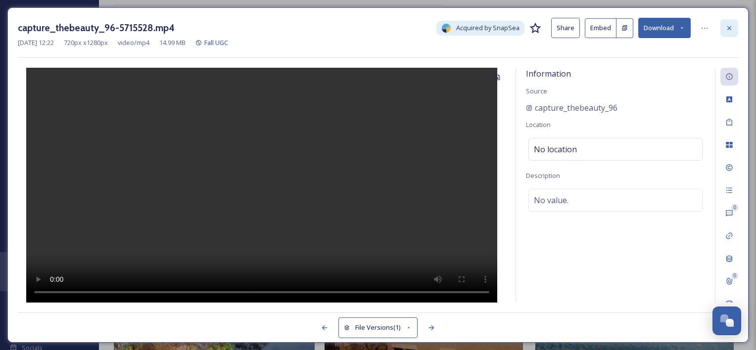
click at [727, 26] on icon at bounding box center [729, 28] width 8 height 8
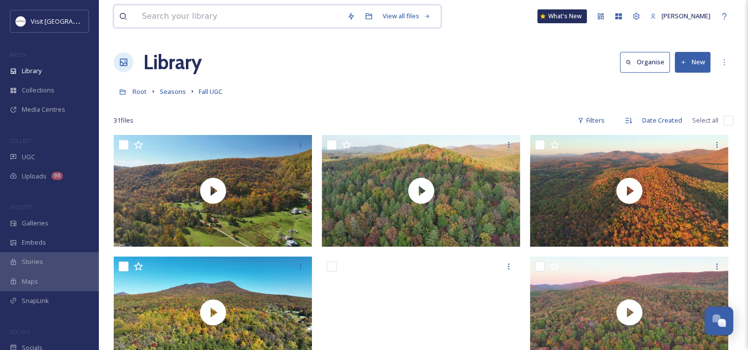
click at [140, 23] on input at bounding box center [239, 16] width 205 height 22
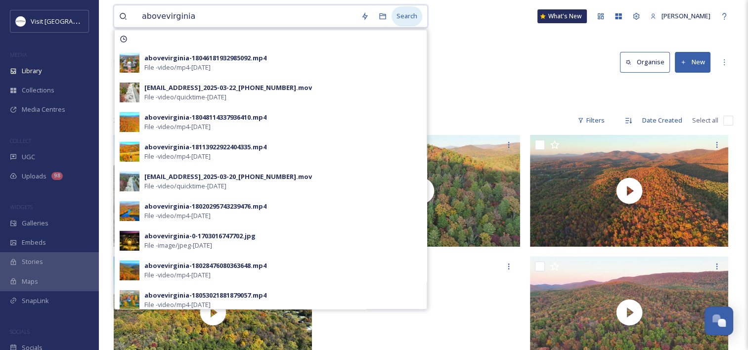
type input "abovevirginia"
click at [408, 16] on div "Search" at bounding box center [407, 15] width 31 height 19
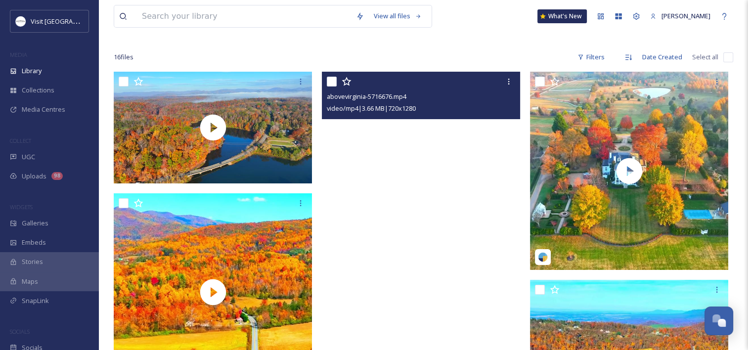
scroll to position [198, 0]
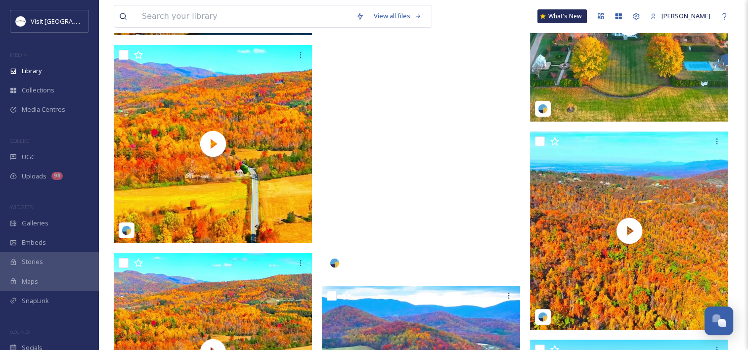
click at [447, 62] on video "abovevirginia-5716676.mp4" at bounding box center [421, 99] width 198 height 353
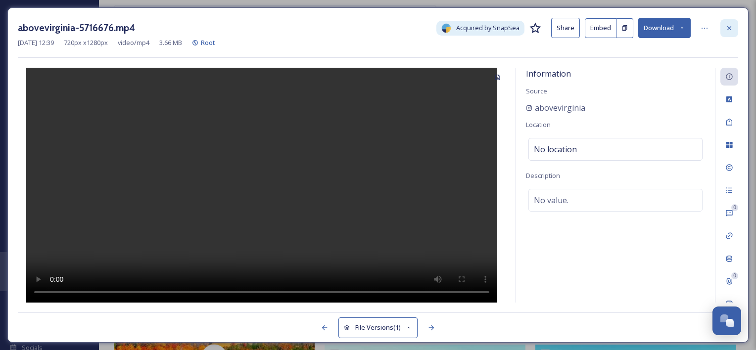
click at [730, 35] on div at bounding box center [729, 28] width 18 height 18
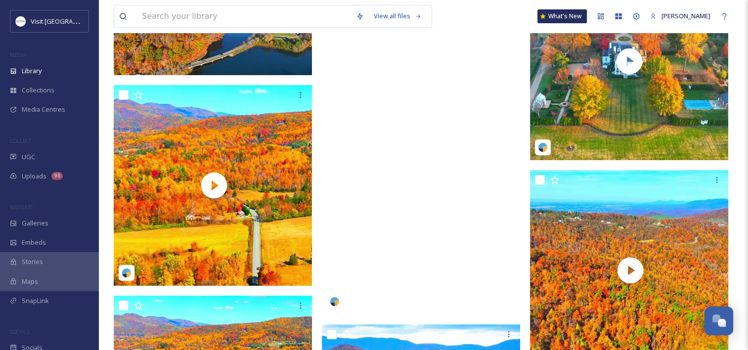
scroll to position [99, 0]
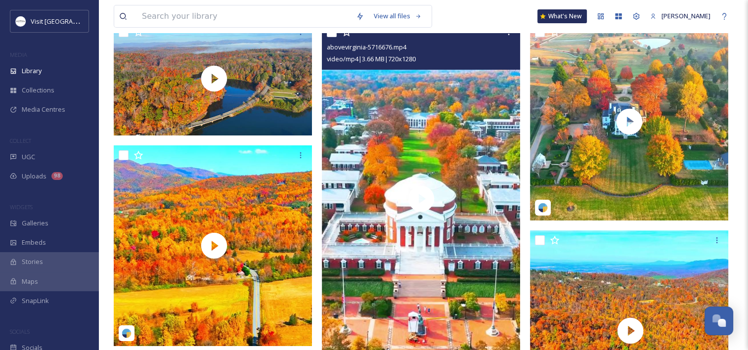
click at [333, 33] on input "checkbox" at bounding box center [332, 32] width 10 height 10
checkbox input "true"
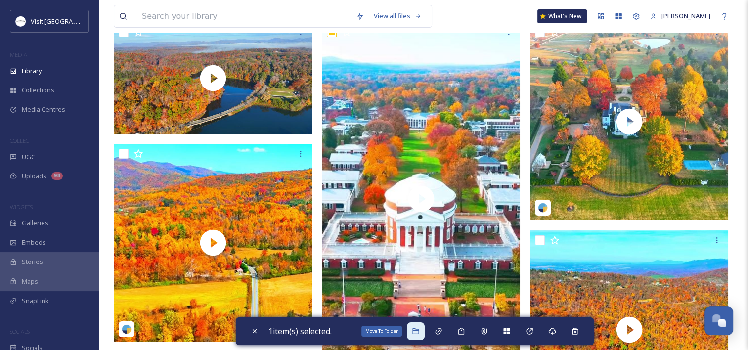
click at [412, 330] on div "Move To Folder" at bounding box center [416, 332] width 18 height 18
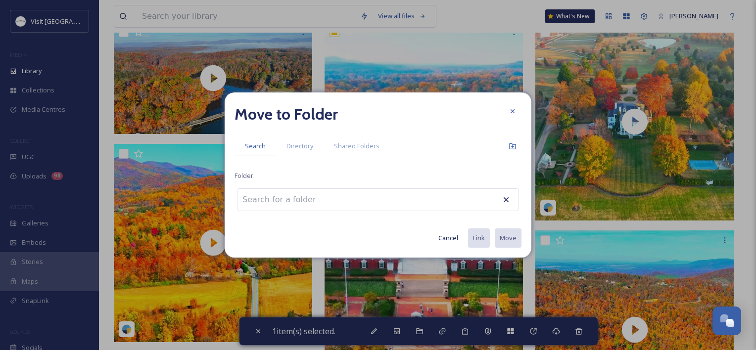
click at [287, 203] on input at bounding box center [291, 200] width 109 height 22
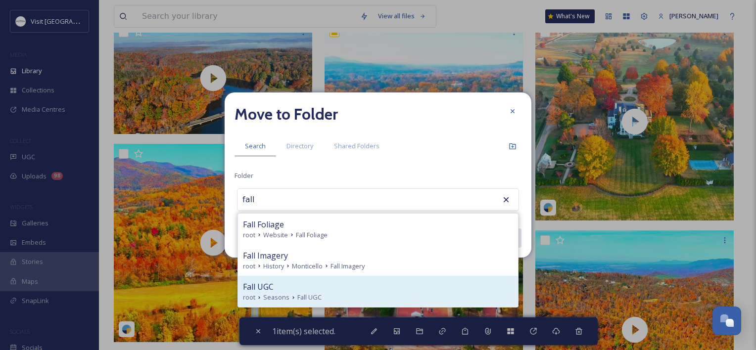
click at [355, 291] on div "Fall UGC" at bounding box center [378, 287] width 270 height 12
type input "Fall UGC"
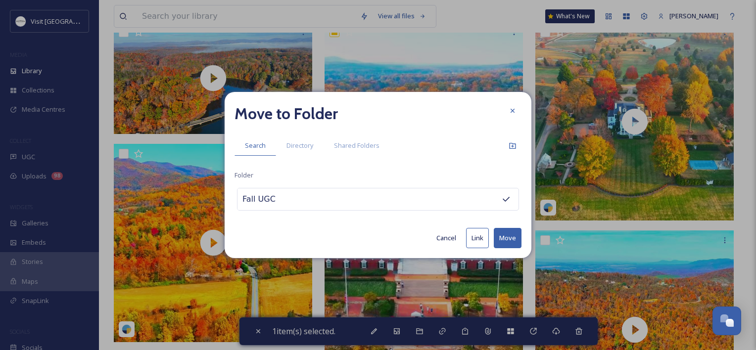
click at [505, 241] on button "Move" at bounding box center [508, 238] width 28 height 20
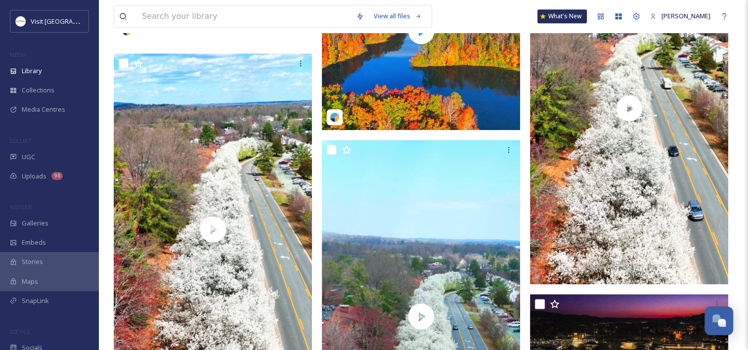
scroll to position [726, 0]
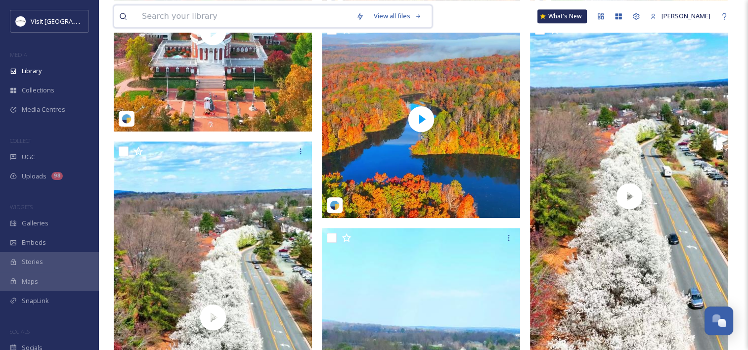
drag, startPoint x: 160, startPoint y: 10, endPoint x: 562, endPoint y: 46, distance: 403.8
click at [160, 10] on input at bounding box center [244, 16] width 214 height 22
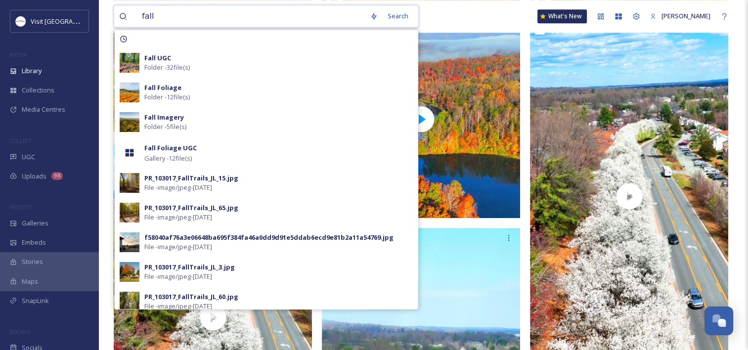
type input "fall"
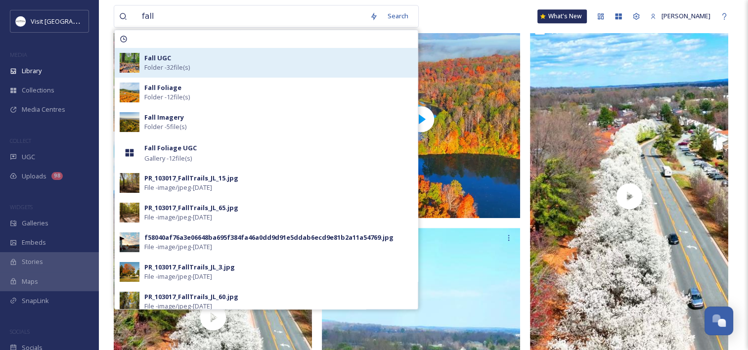
click at [175, 60] on div "Fall UGC Folder - 32 file(s)" at bounding box center [278, 62] width 269 height 19
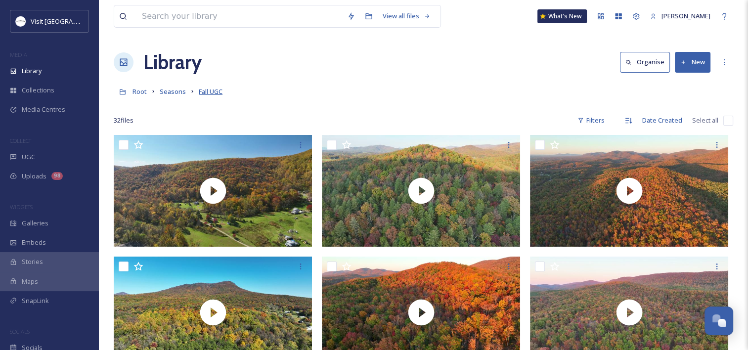
click at [220, 93] on span "Fall UGC" at bounding box center [211, 91] width 24 height 9
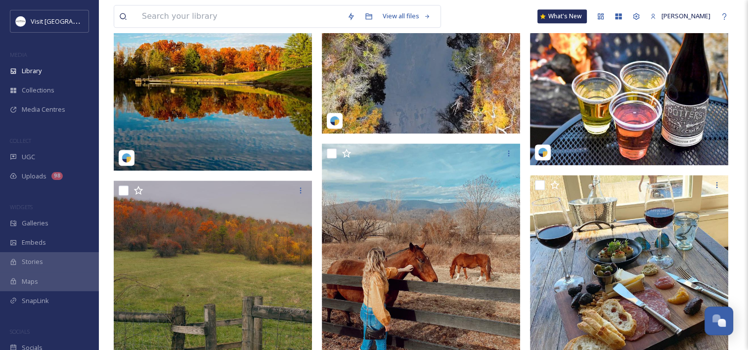
scroll to position [1385, 0]
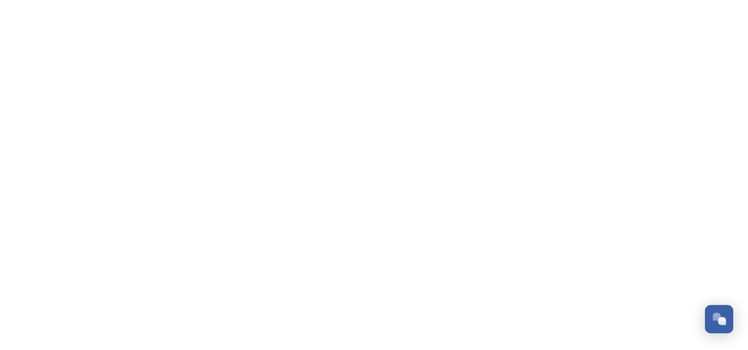
scroll to position [505, 0]
